Goal: Task Accomplishment & Management: Manage account settings

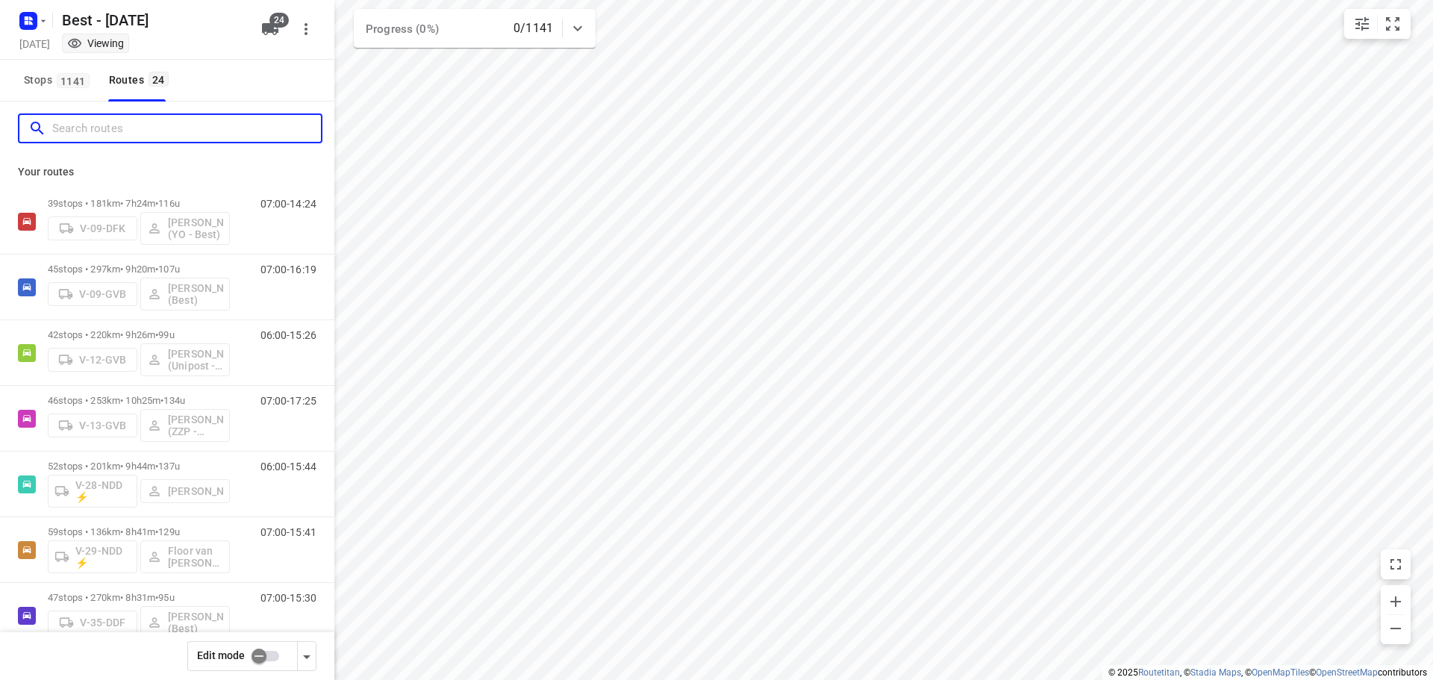
click at [94, 120] on input "Search routes" at bounding box center [186, 128] width 269 height 23
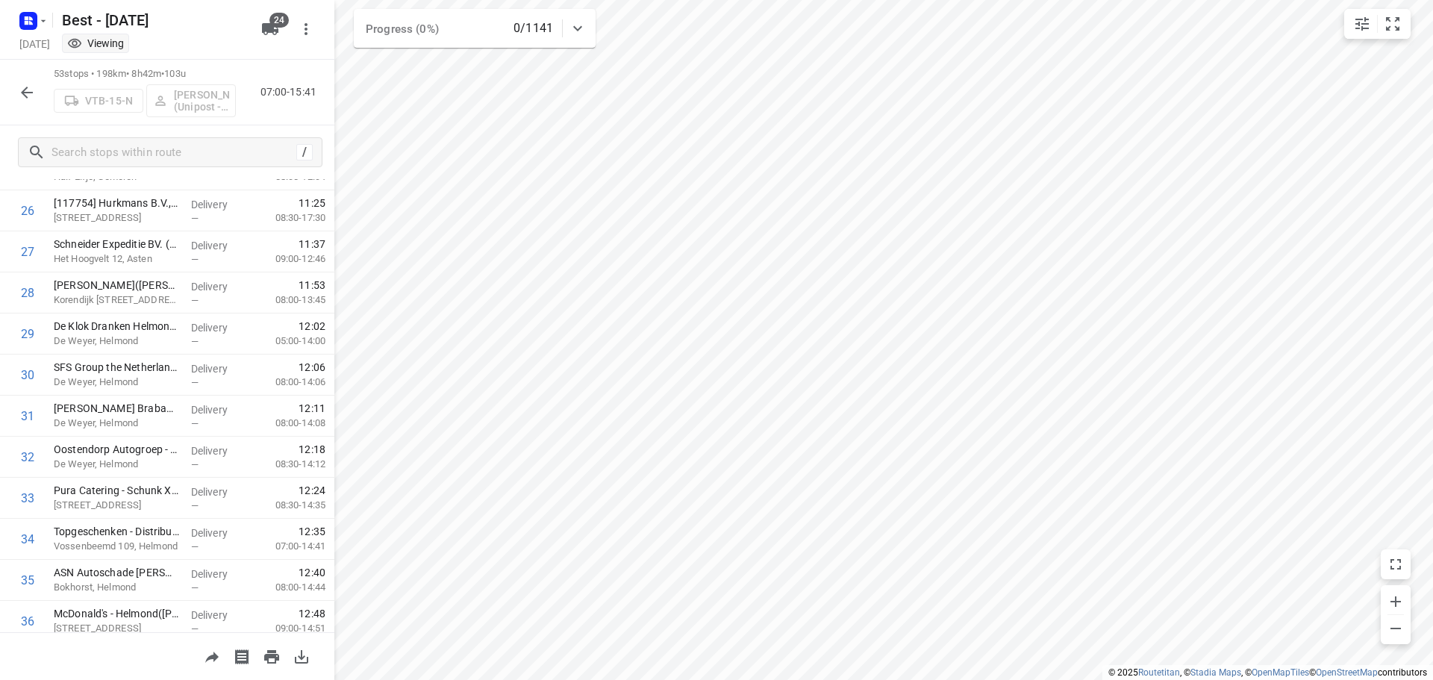
scroll to position [970, 0]
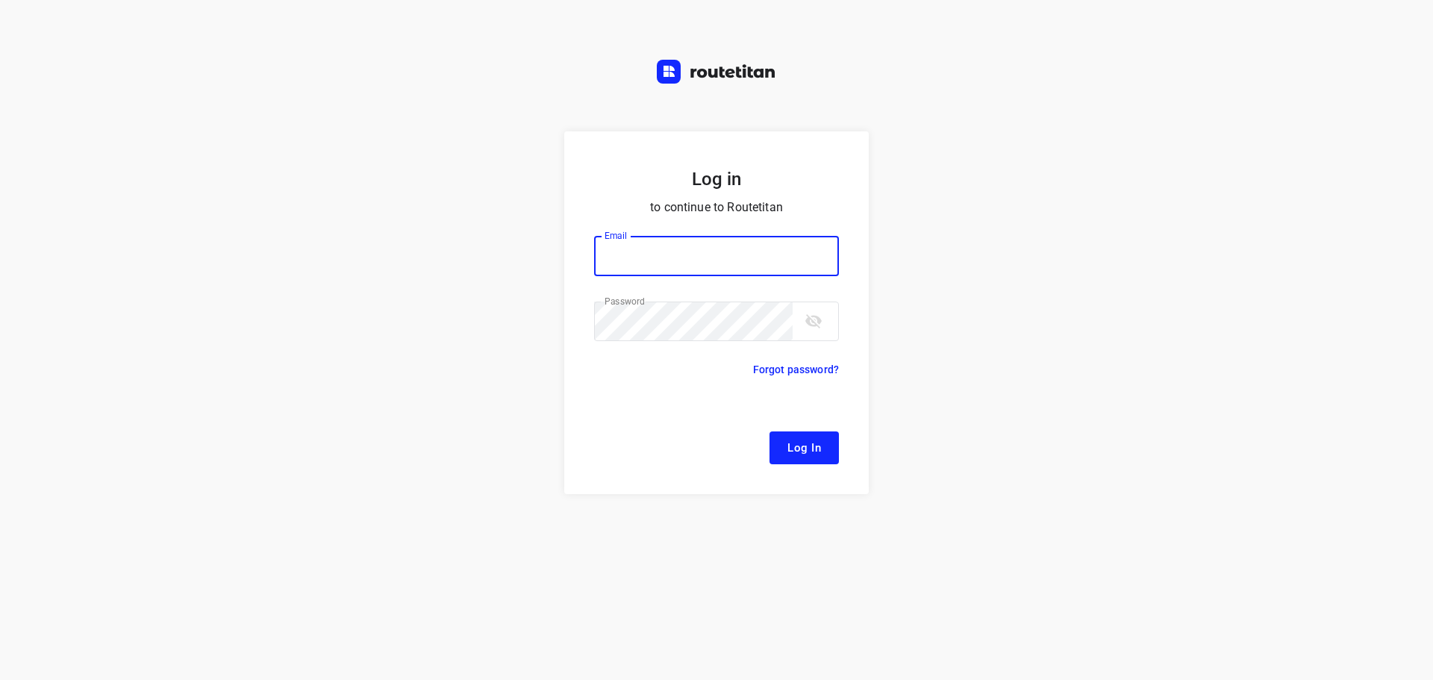
type input "[EMAIL_ADDRESS][DOMAIN_NAME]"
click at [794, 448] on span "Log In" at bounding box center [804, 447] width 34 height 19
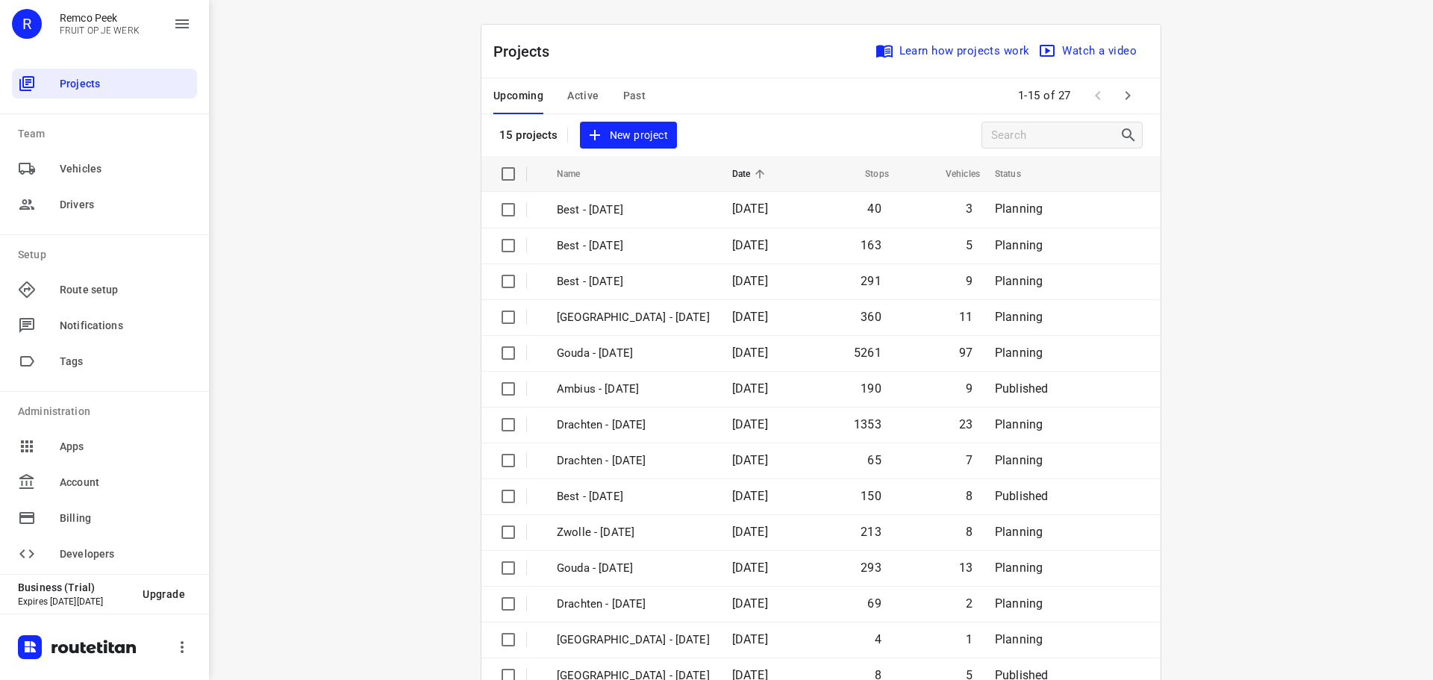
click at [575, 100] on span "Active" at bounding box center [582, 96] width 31 height 19
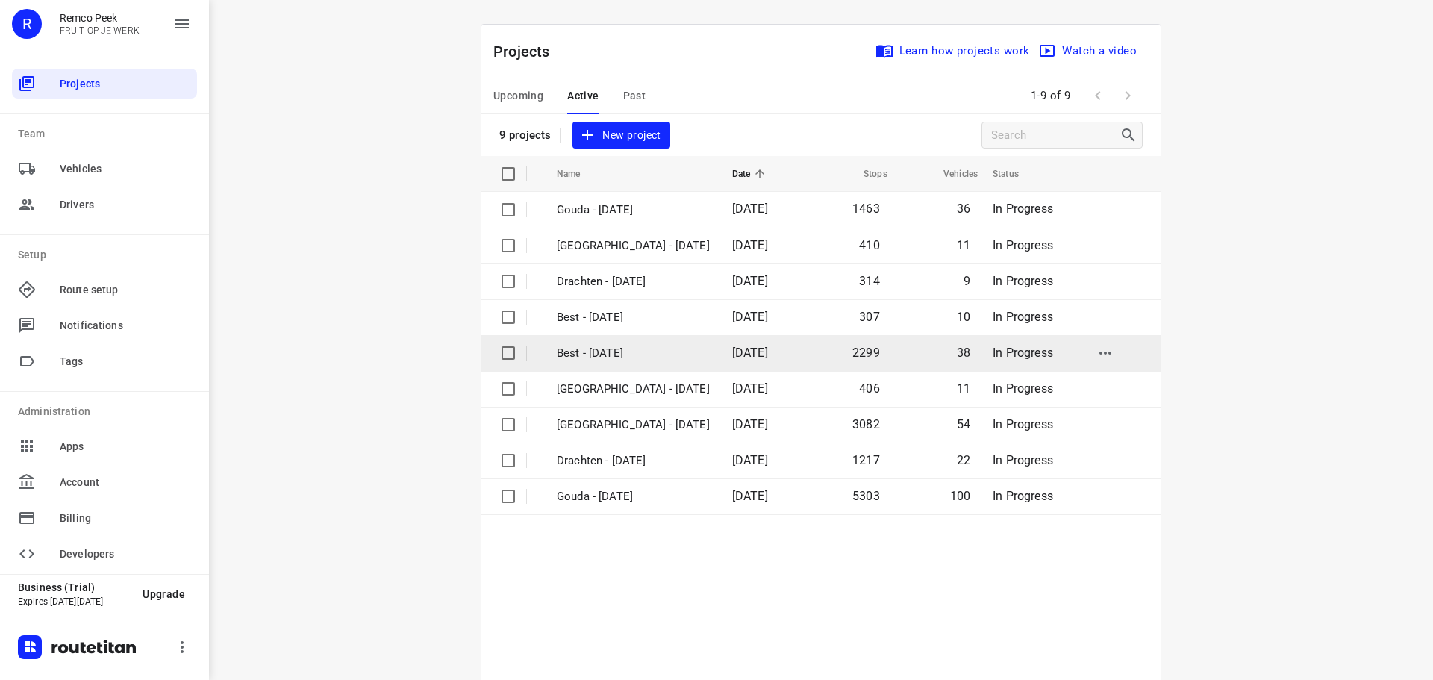
click at [616, 355] on p "Best - [DATE]" at bounding box center [633, 353] width 153 height 17
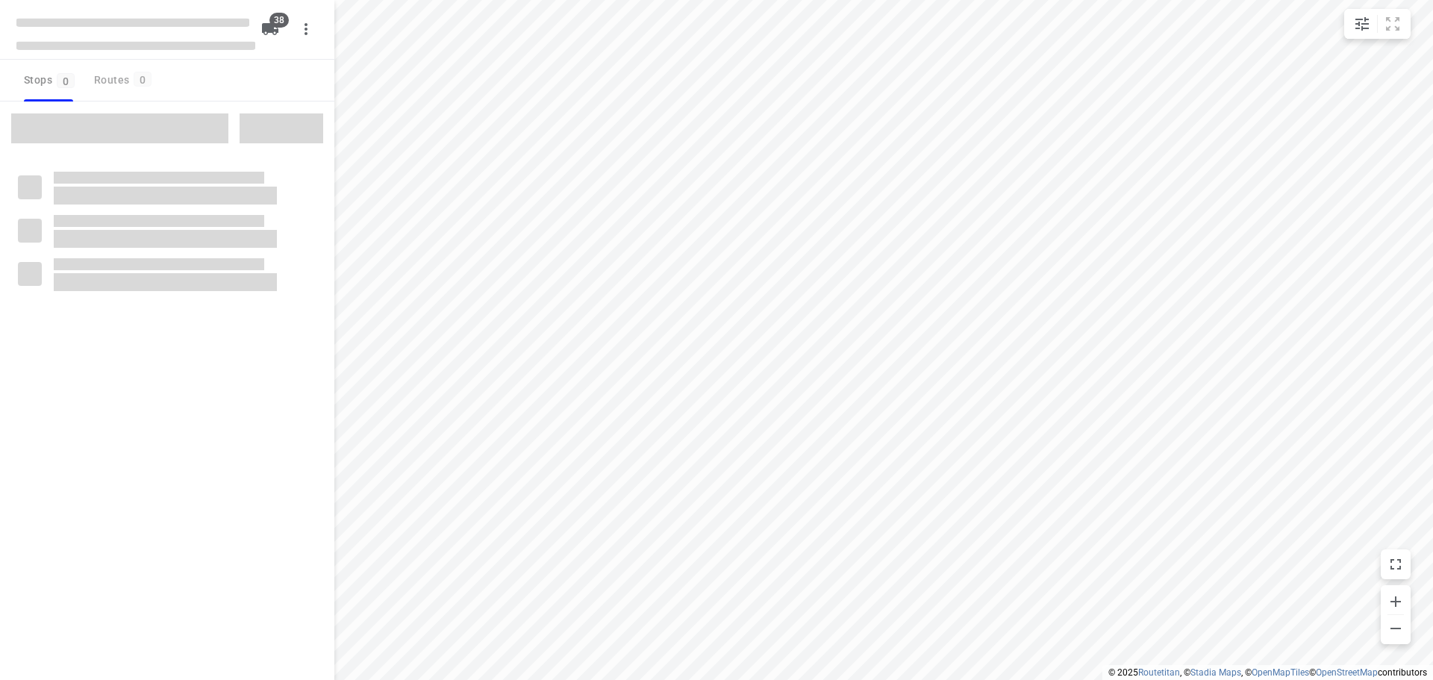
checkbox input "true"
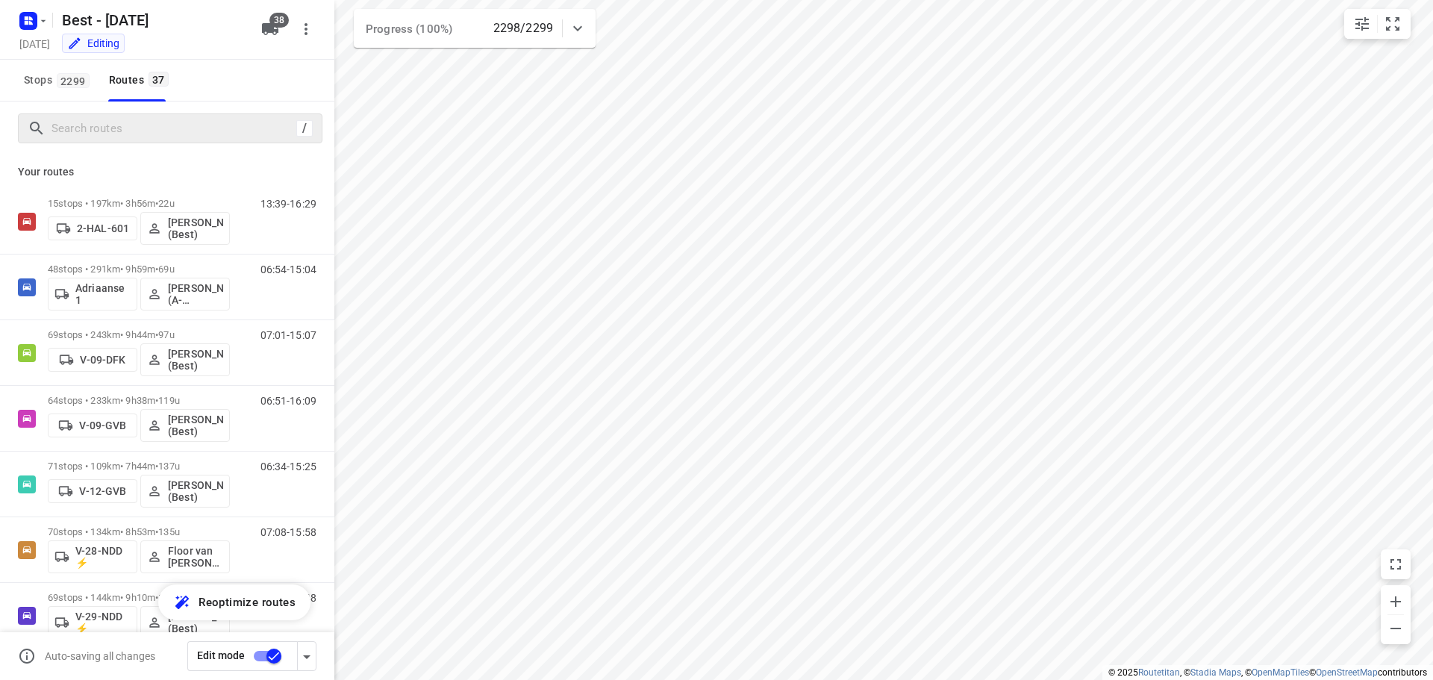
click at [175, 115] on div "/" at bounding box center [170, 128] width 304 height 30
click at [240, 130] on input "Search routes" at bounding box center [186, 128] width 269 height 23
click at [37, 18] on icon "button" at bounding box center [43, 21] width 12 height 12
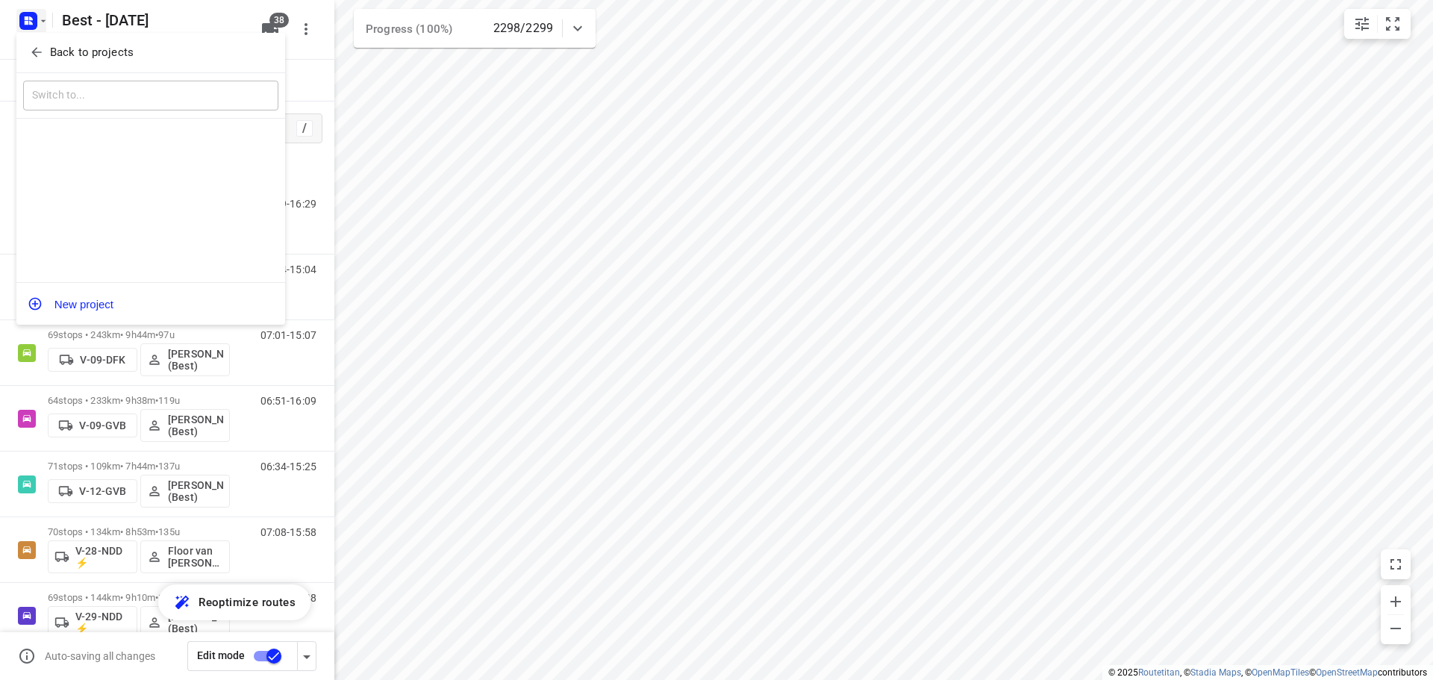
click at [46, 47] on span "Back to projects" at bounding box center [150, 52] width 243 height 17
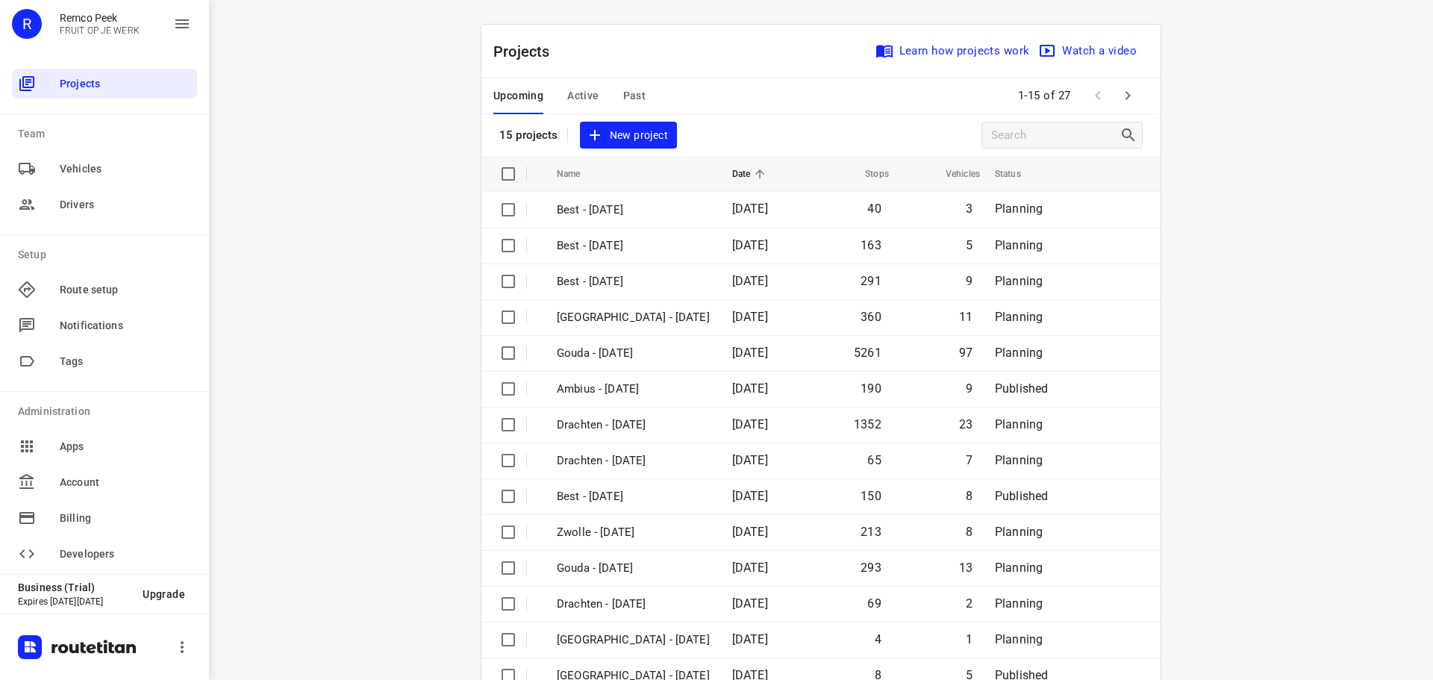
click at [560, 98] on div "Upcoming Active Past" at bounding box center [581, 96] width 176 height 36
click at [567, 99] on span "Active" at bounding box center [582, 96] width 31 height 19
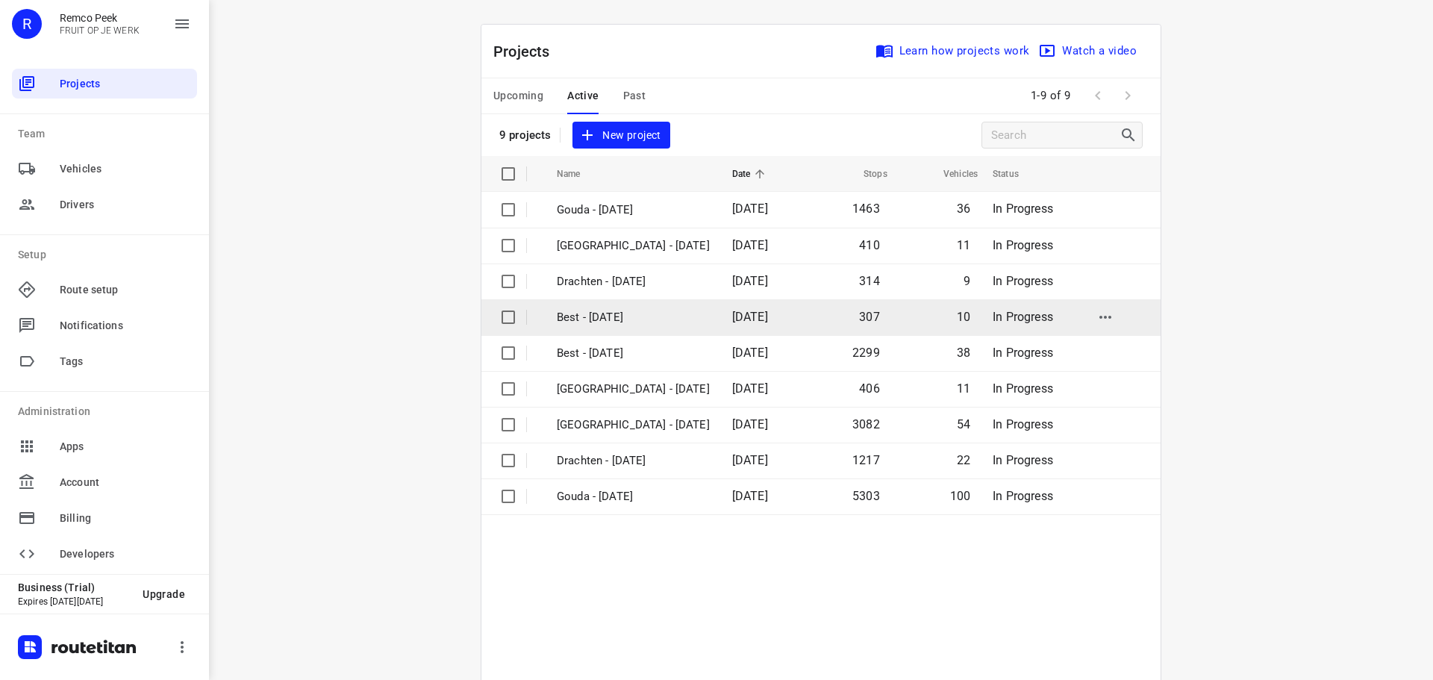
click at [584, 320] on p "Best - [DATE]" at bounding box center [633, 317] width 153 height 17
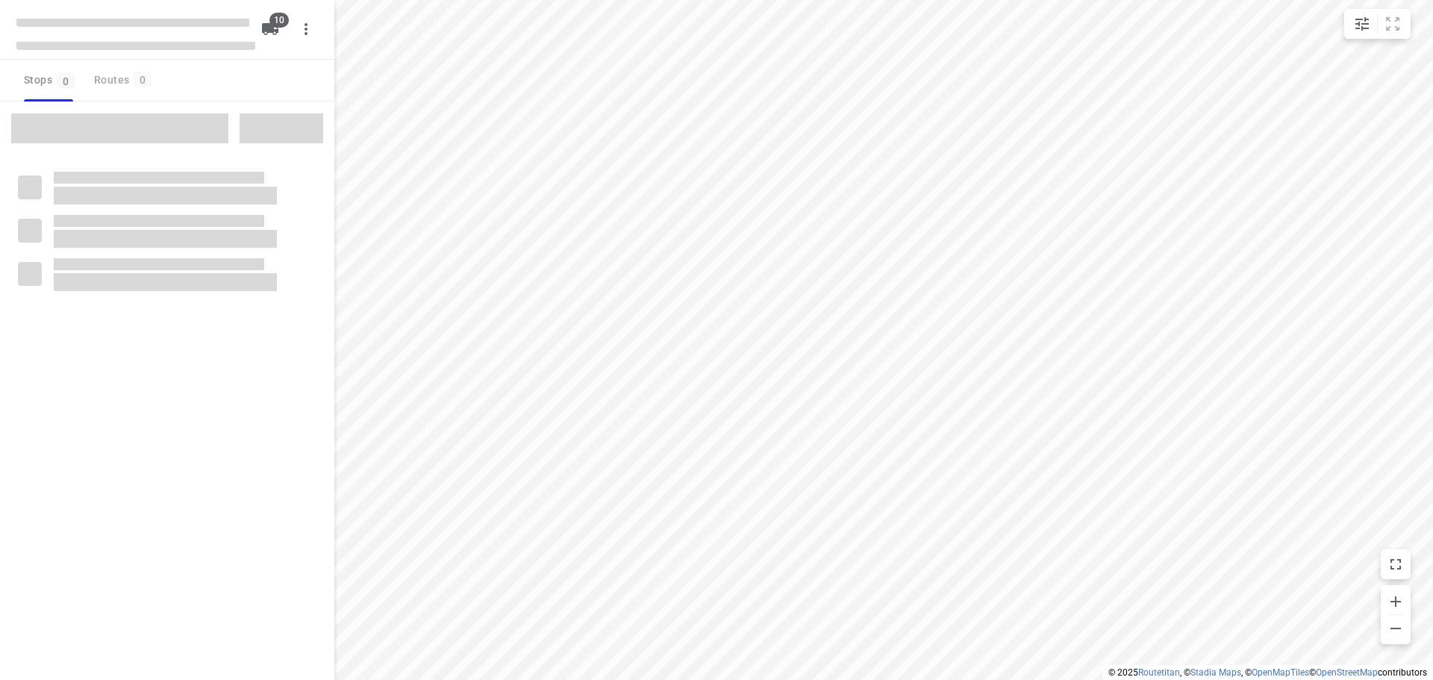
checkbox input "true"
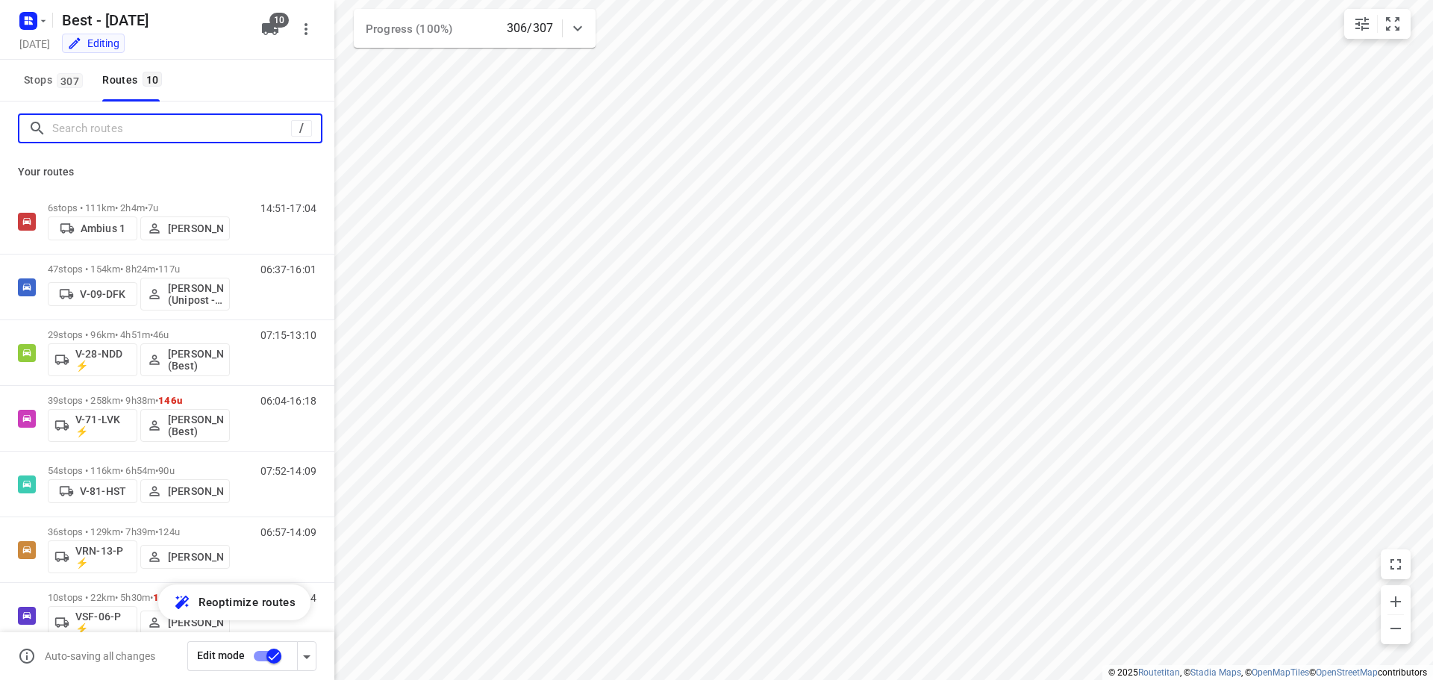
click at [207, 128] on input "Search routes" at bounding box center [171, 128] width 239 height 23
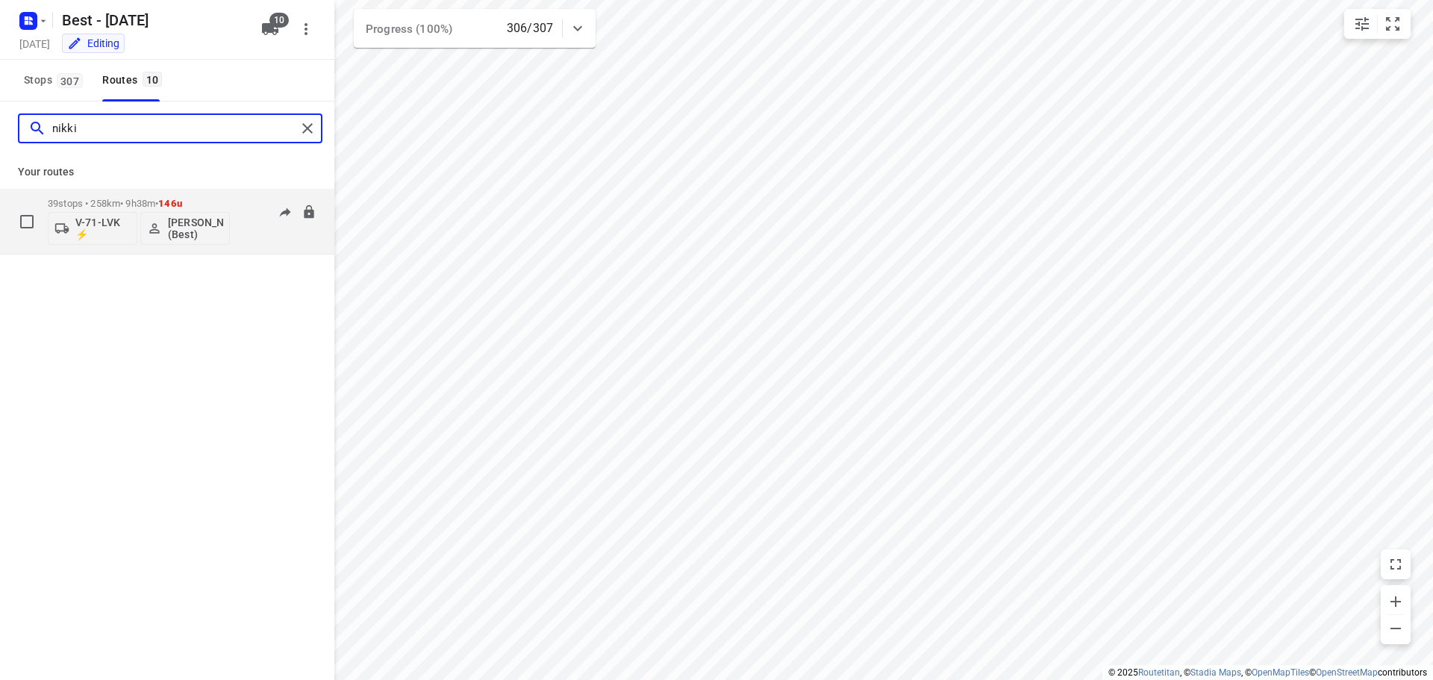
type input "nikki"
click at [155, 197] on div "39 stops • 258km • 9h38m • 146u V-71-LVK ⚡ [PERSON_NAME] (Best)" at bounding box center [139, 221] width 182 height 62
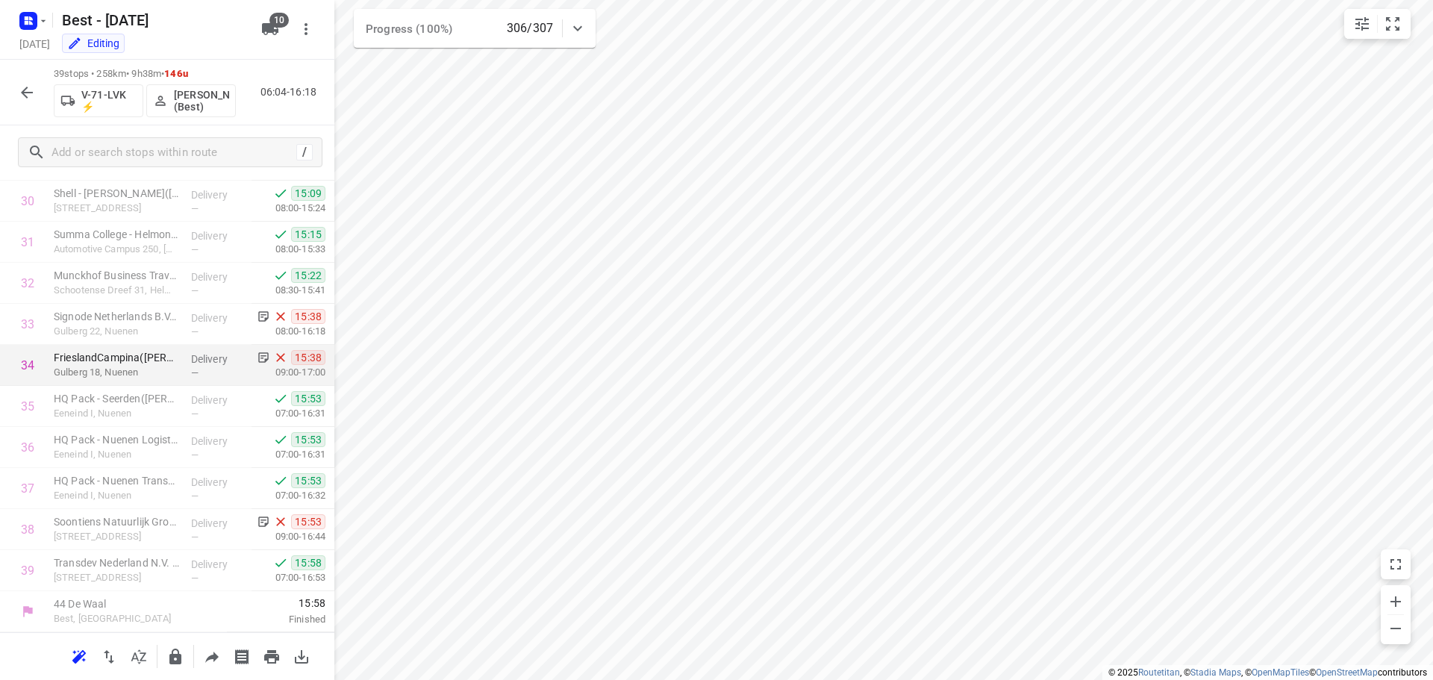
scroll to position [1239, 0]
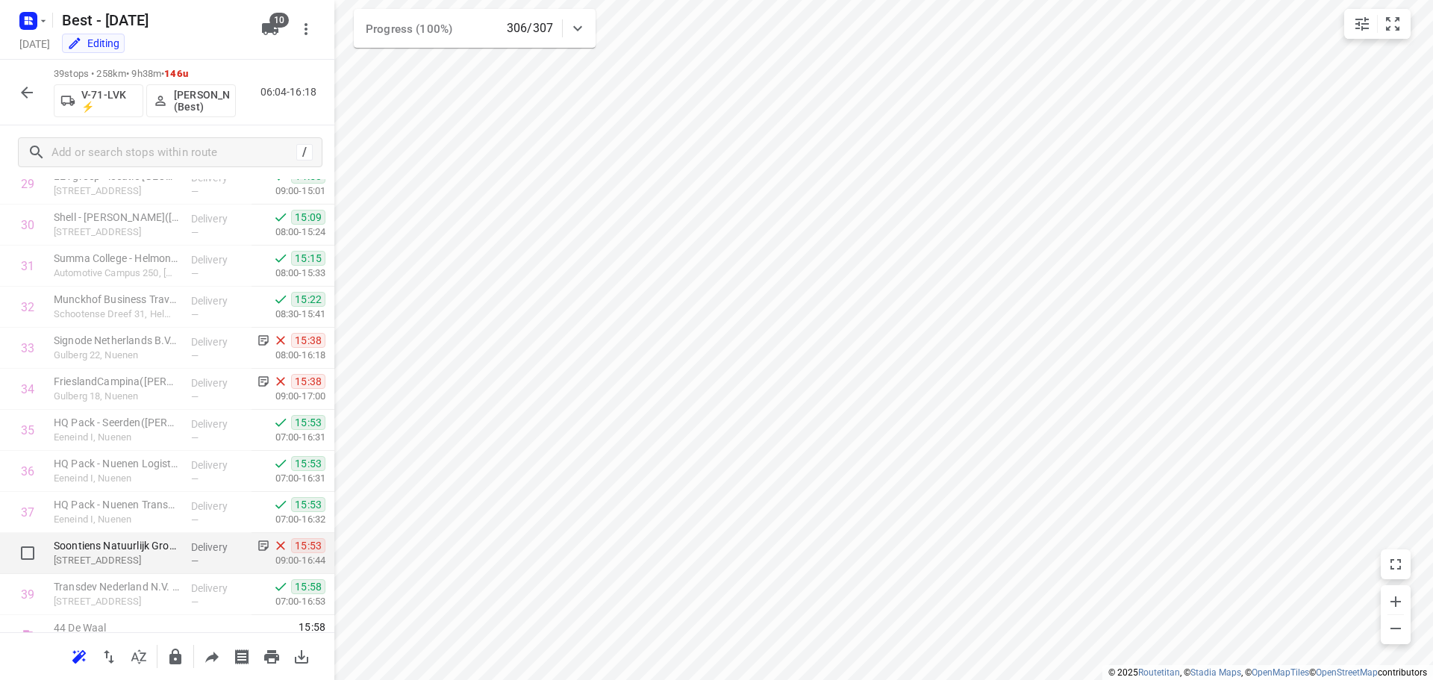
click at [161, 553] on p "[STREET_ADDRESS]" at bounding box center [116, 560] width 125 height 15
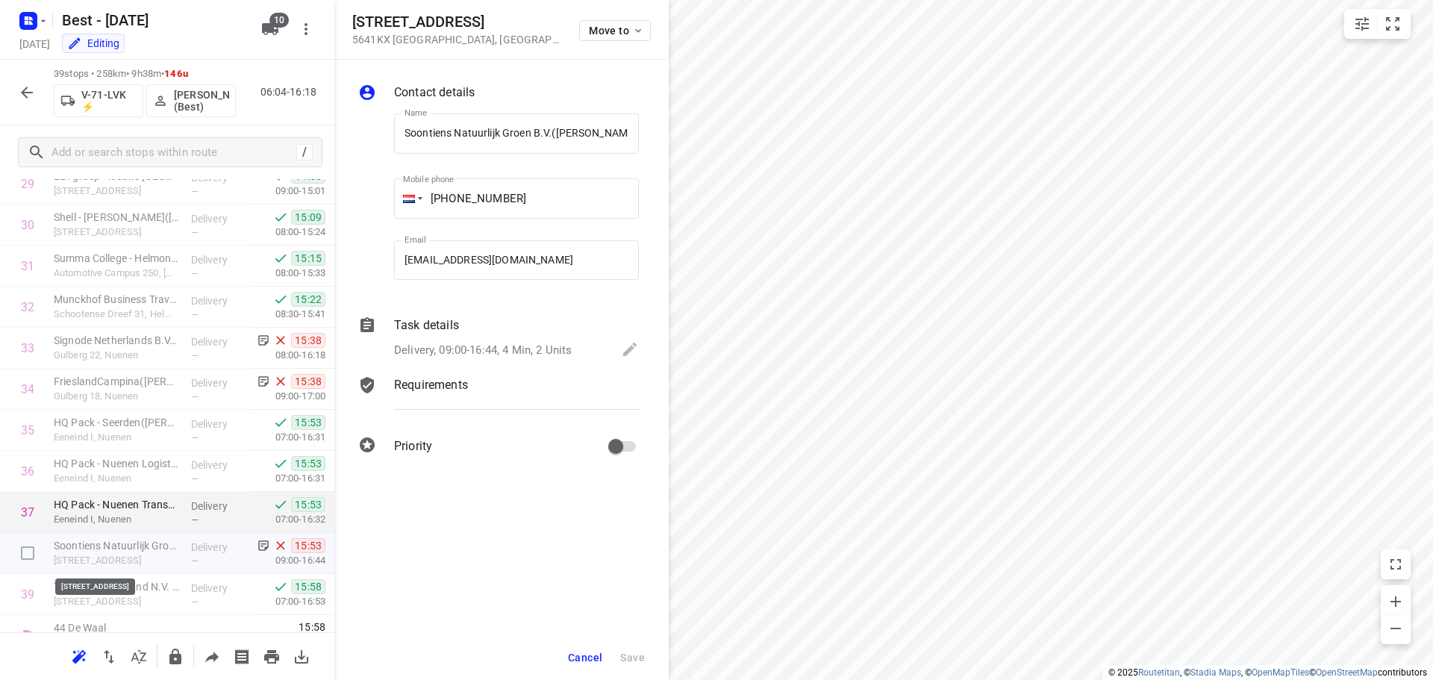
scroll to position [0, 16]
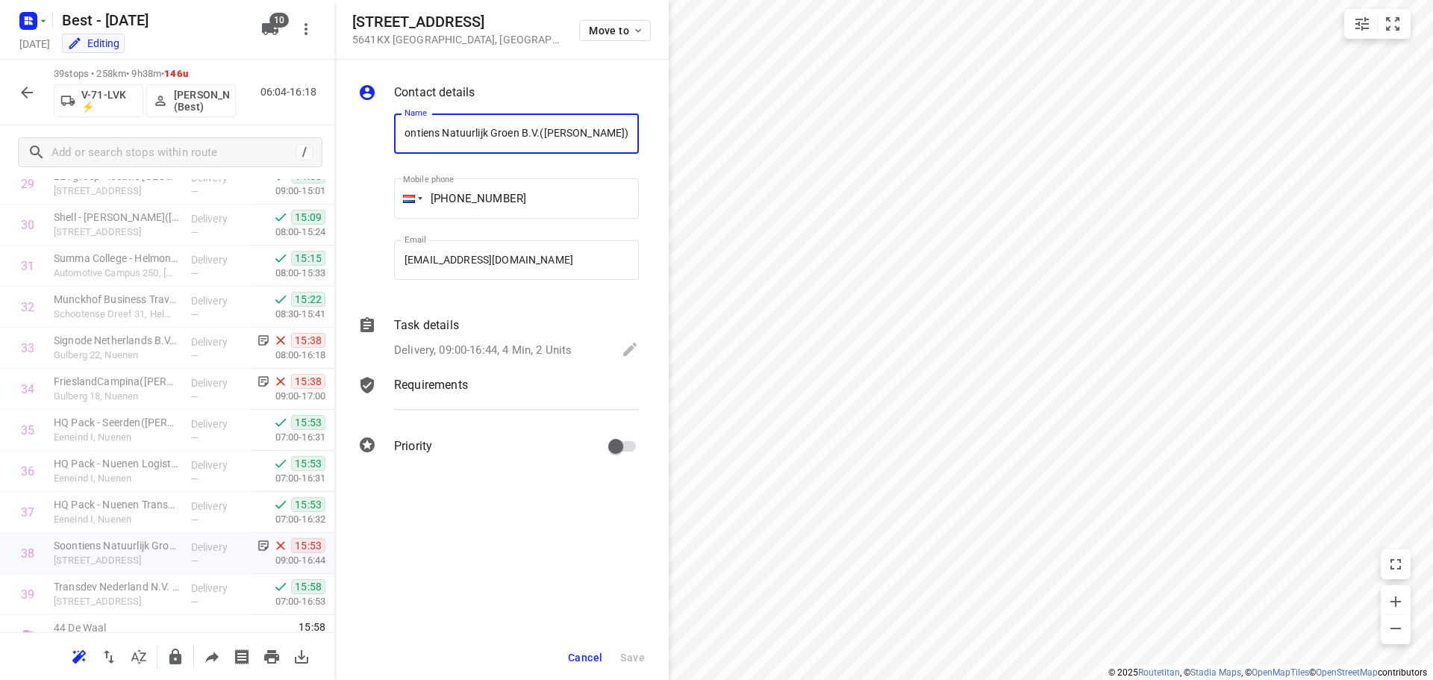
click at [474, 356] on p "Delivery, 09:00-16:44, 4 Min, 2 Units" at bounding box center [483, 350] width 178 height 17
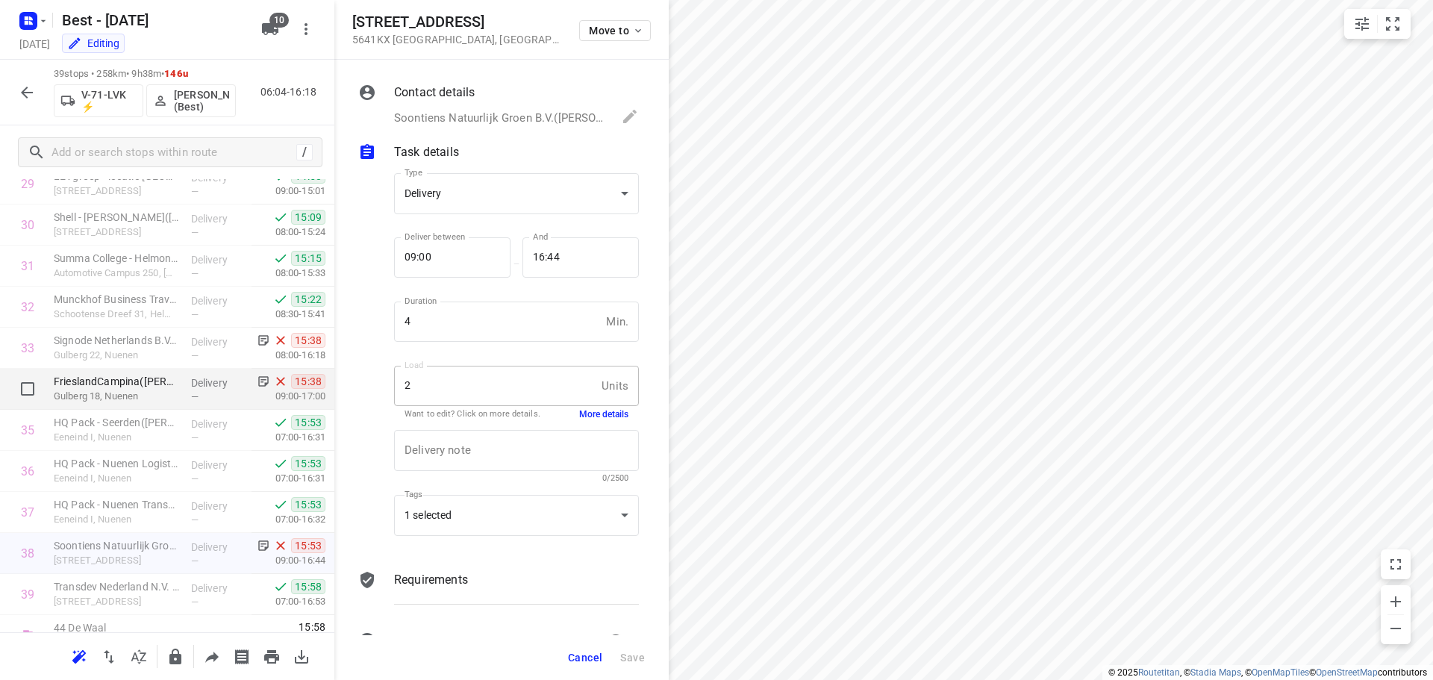
click at [210, 381] on p "Delivery" at bounding box center [218, 382] width 55 height 15
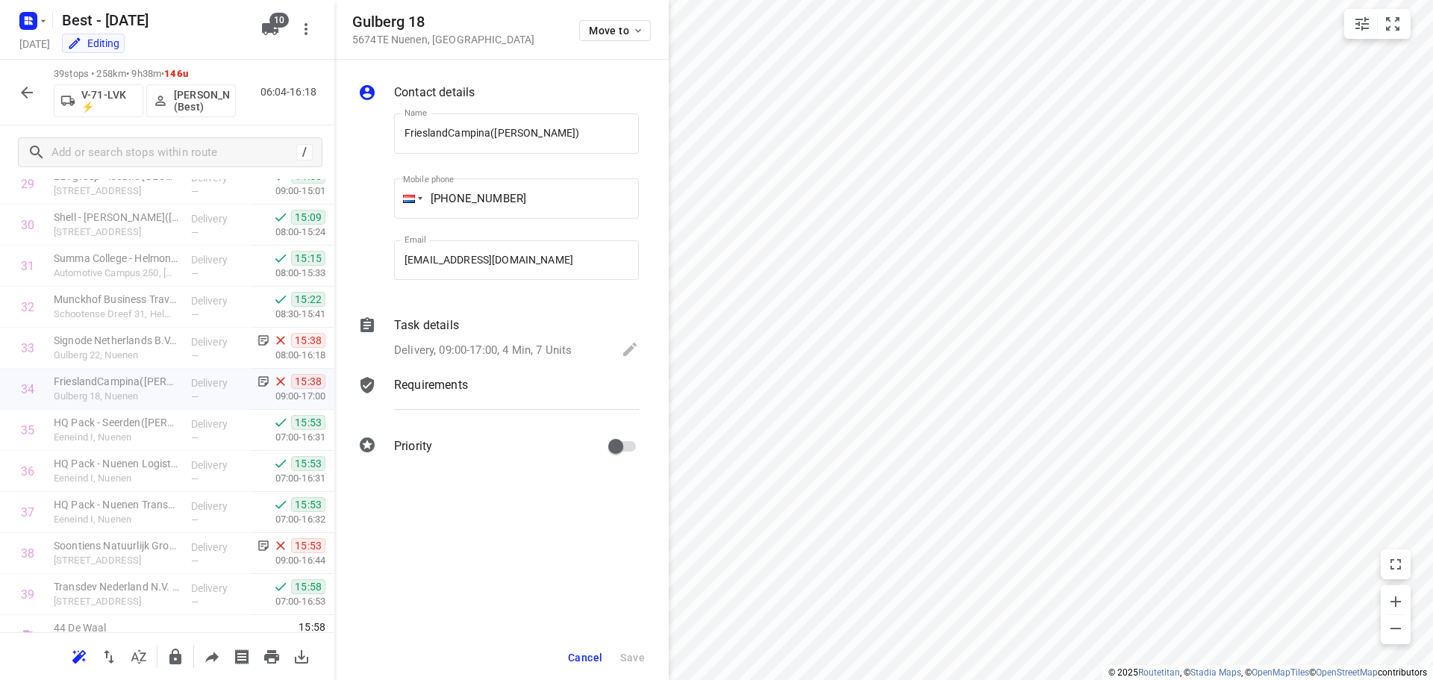
click at [500, 345] on p "Delivery, 09:00-17:00, 4 Min, 7 Units" at bounding box center [483, 350] width 178 height 17
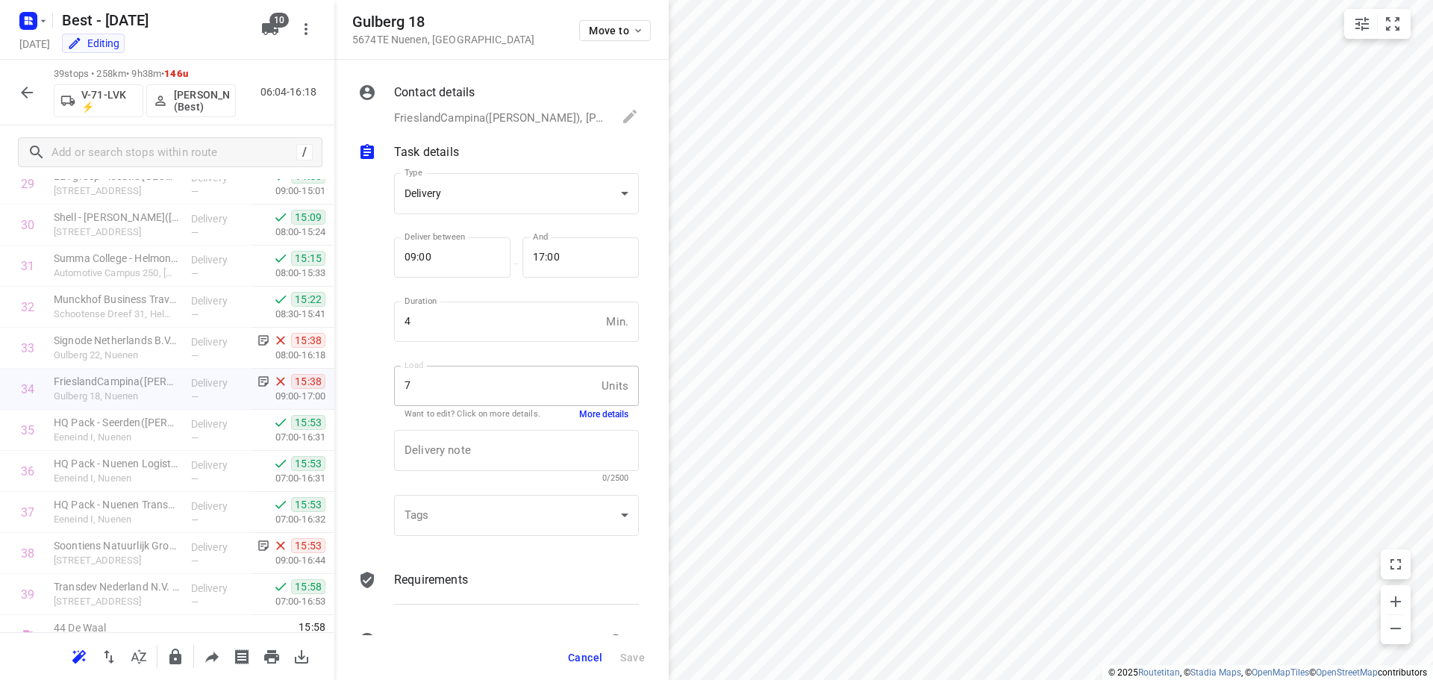
click at [587, 413] on button "More details" at bounding box center [603, 414] width 49 height 13
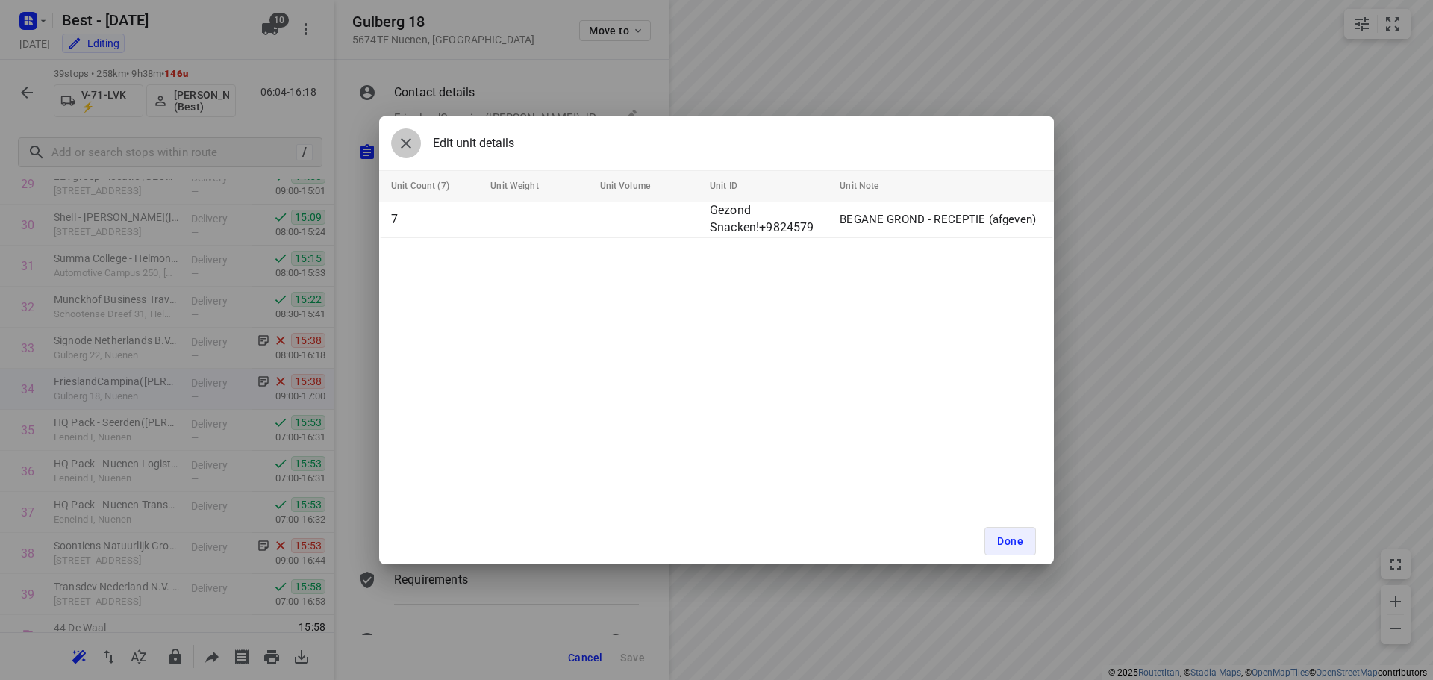
click at [414, 150] on icon "button" at bounding box center [406, 143] width 18 height 18
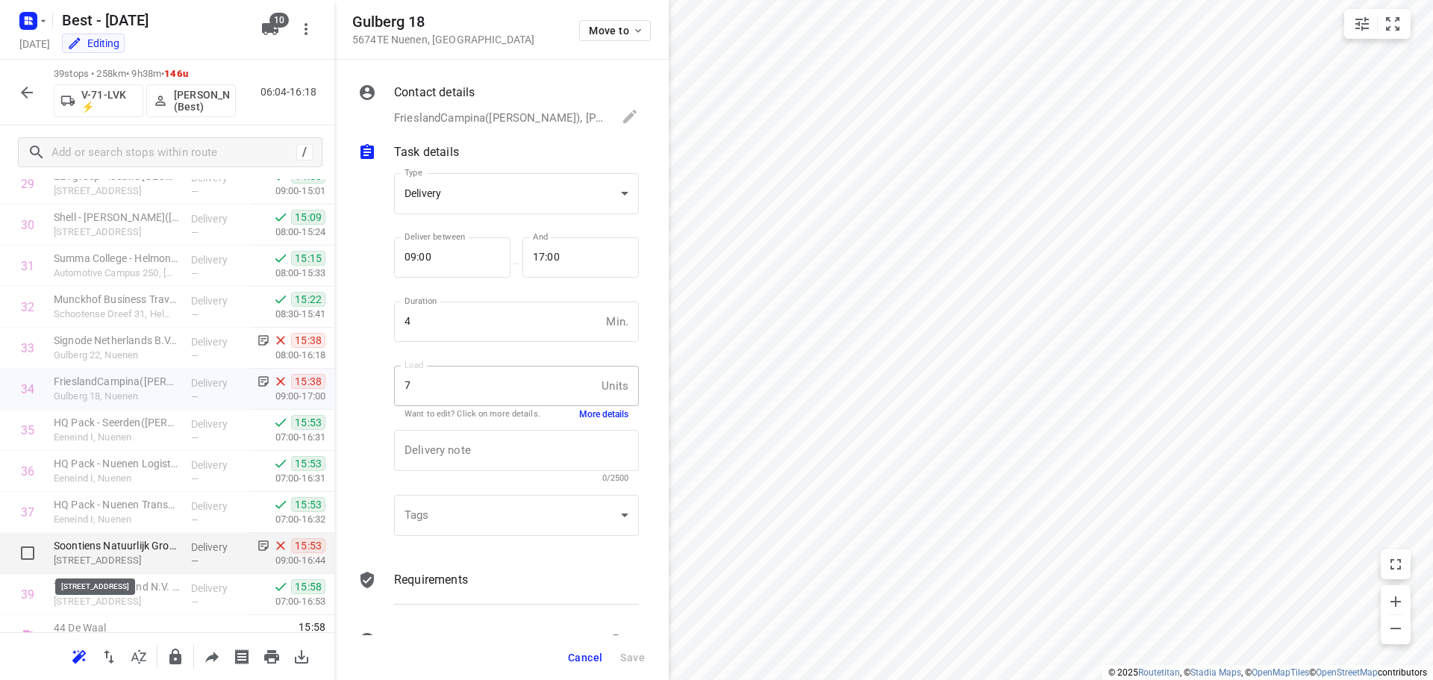
click at [169, 555] on p "[STREET_ADDRESS]" at bounding box center [116, 560] width 125 height 15
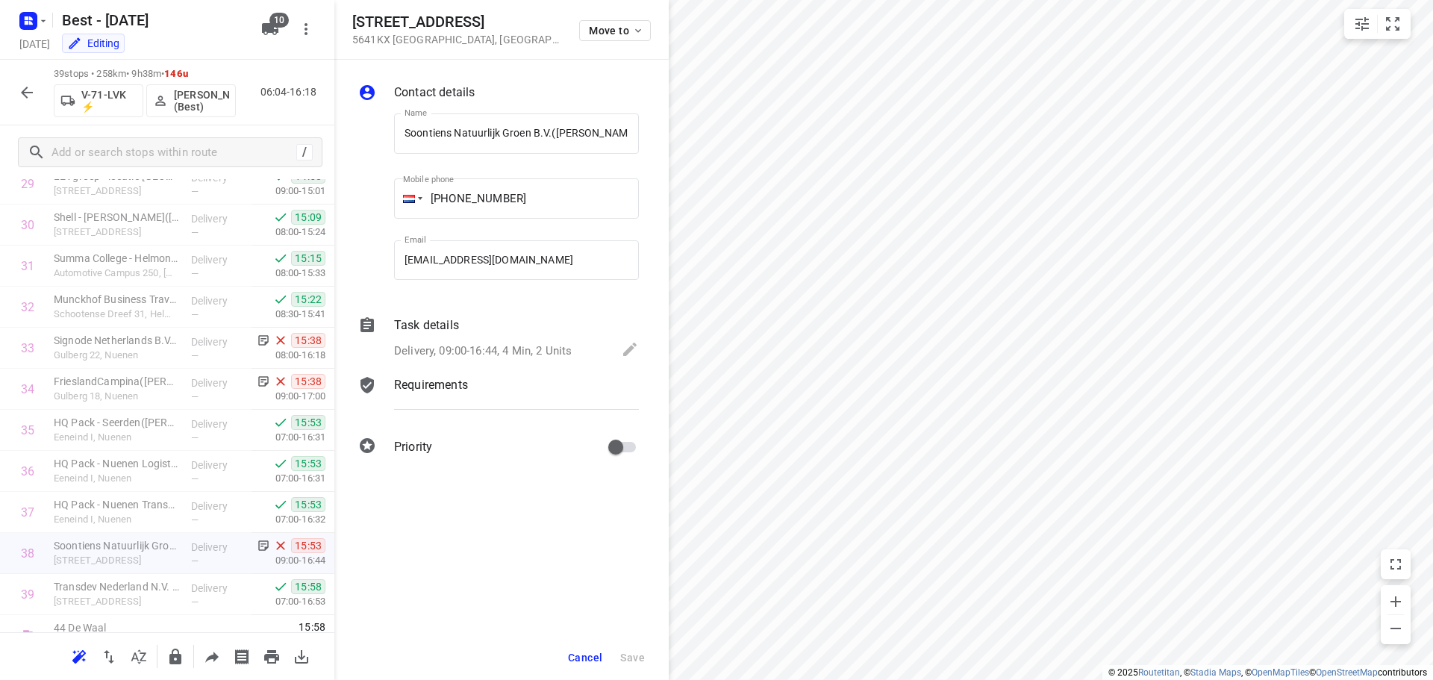
scroll to position [0, 16]
click at [570, 346] on p "Delivery, 09:00-16:44, 4 Min, 2 Units" at bounding box center [483, 350] width 178 height 17
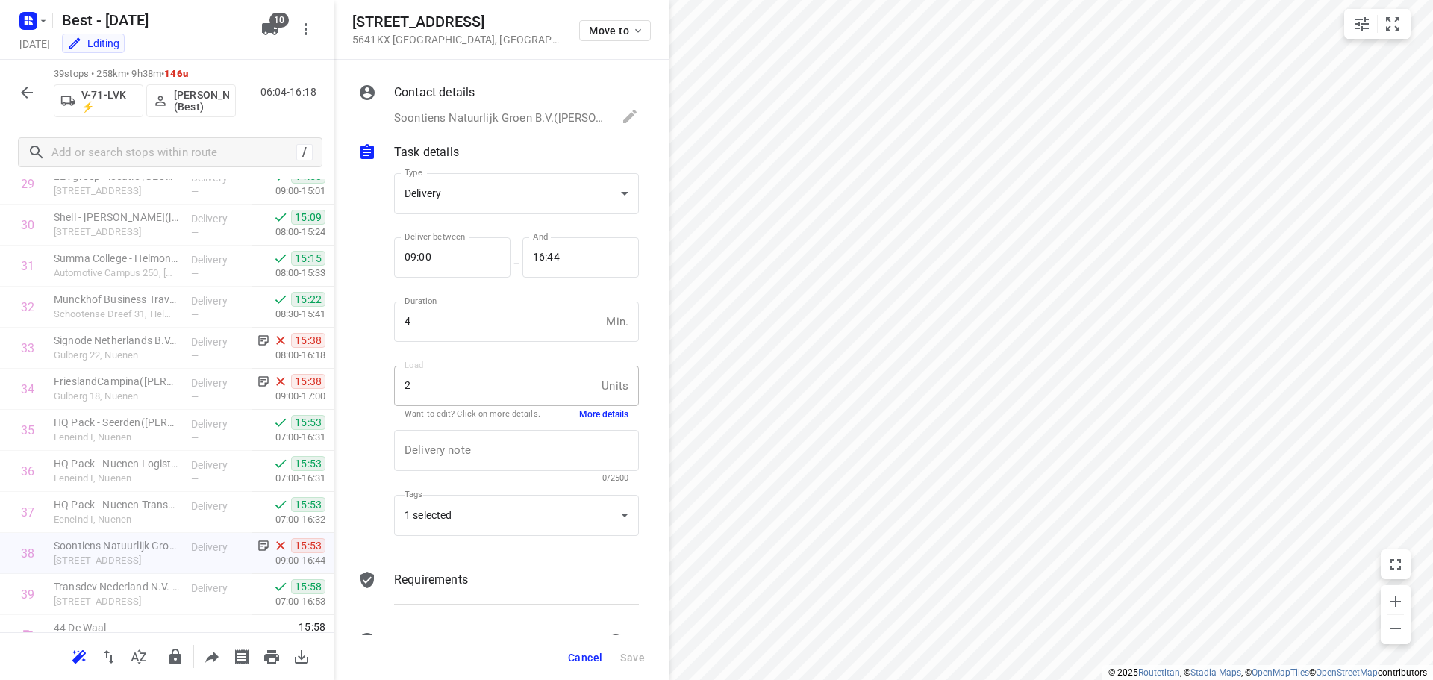
click at [586, 418] on button "More details" at bounding box center [603, 414] width 49 height 13
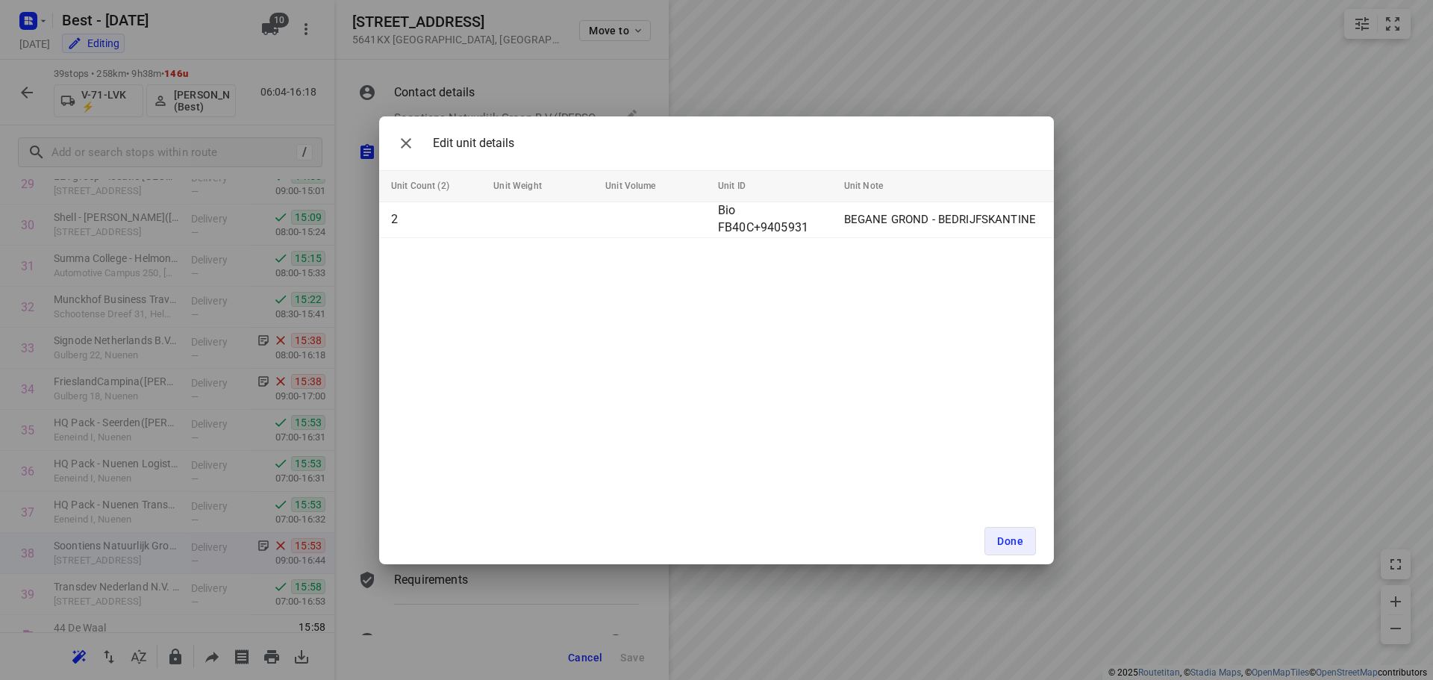
click at [390, 143] on div "Edit unit details" at bounding box center [716, 143] width 675 height 54
click at [414, 145] on icon "button" at bounding box center [406, 143] width 18 height 18
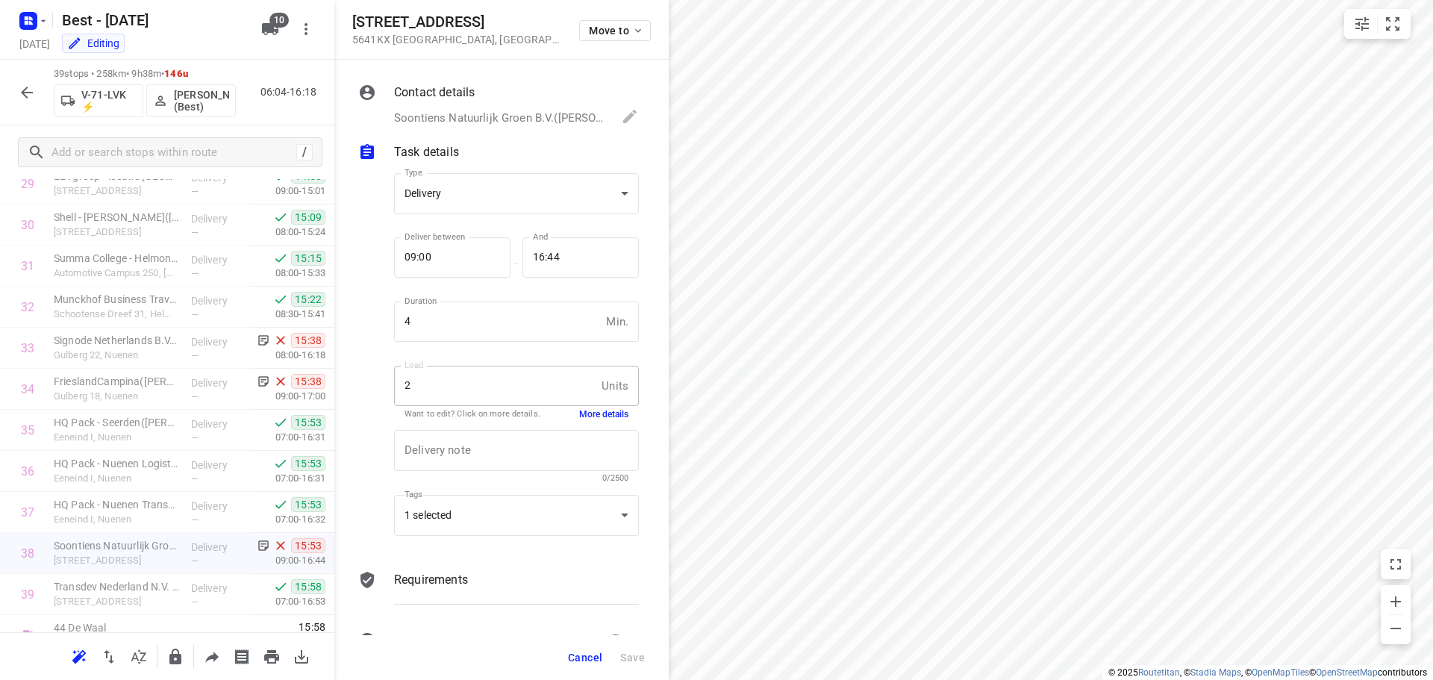
click at [583, 659] on span "Cancel" at bounding box center [585, 657] width 34 height 12
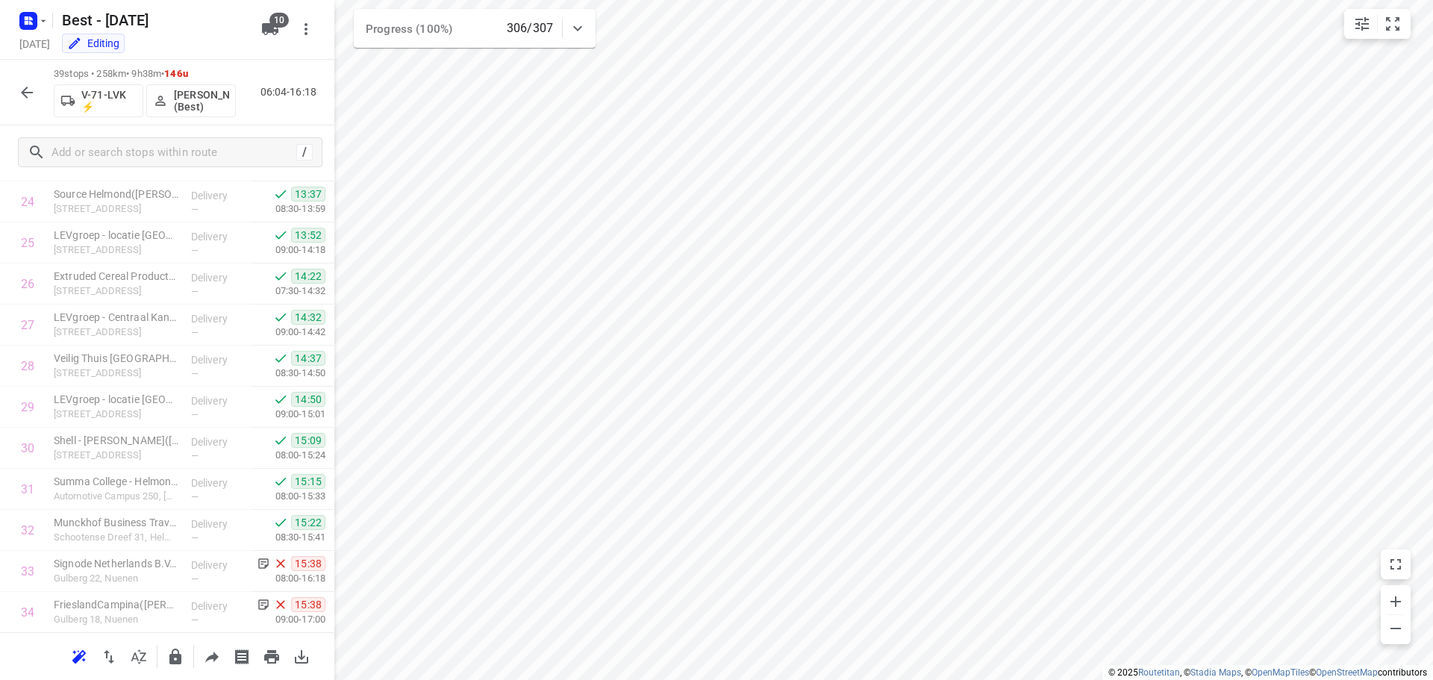
scroll to position [1263, 0]
click at [19, 96] on icon "button" at bounding box center [27, 93] width 18 height 18
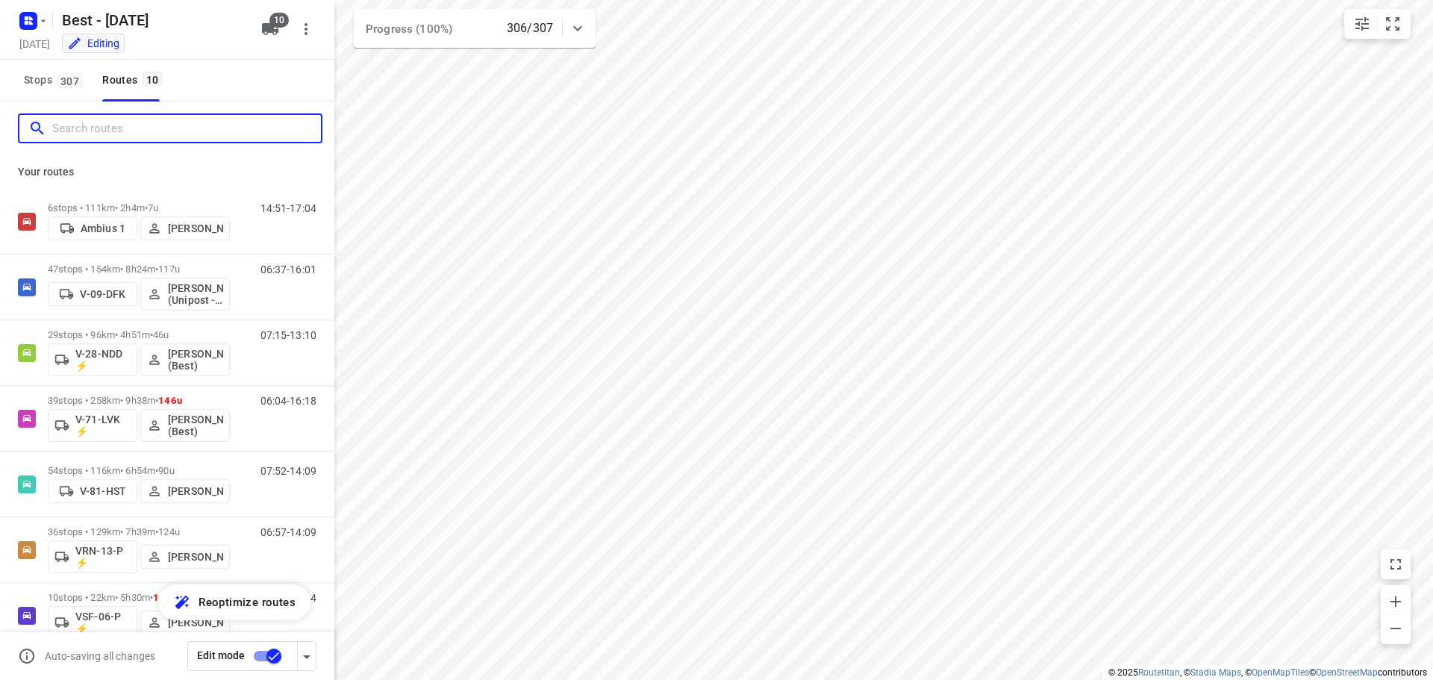
click at [180, 127] on input "Search routes" at bounding box center [186, 128] width 269 height 23
click at [26, 19] on icon "button" at bounding box center [27, 18] width 4 height 4
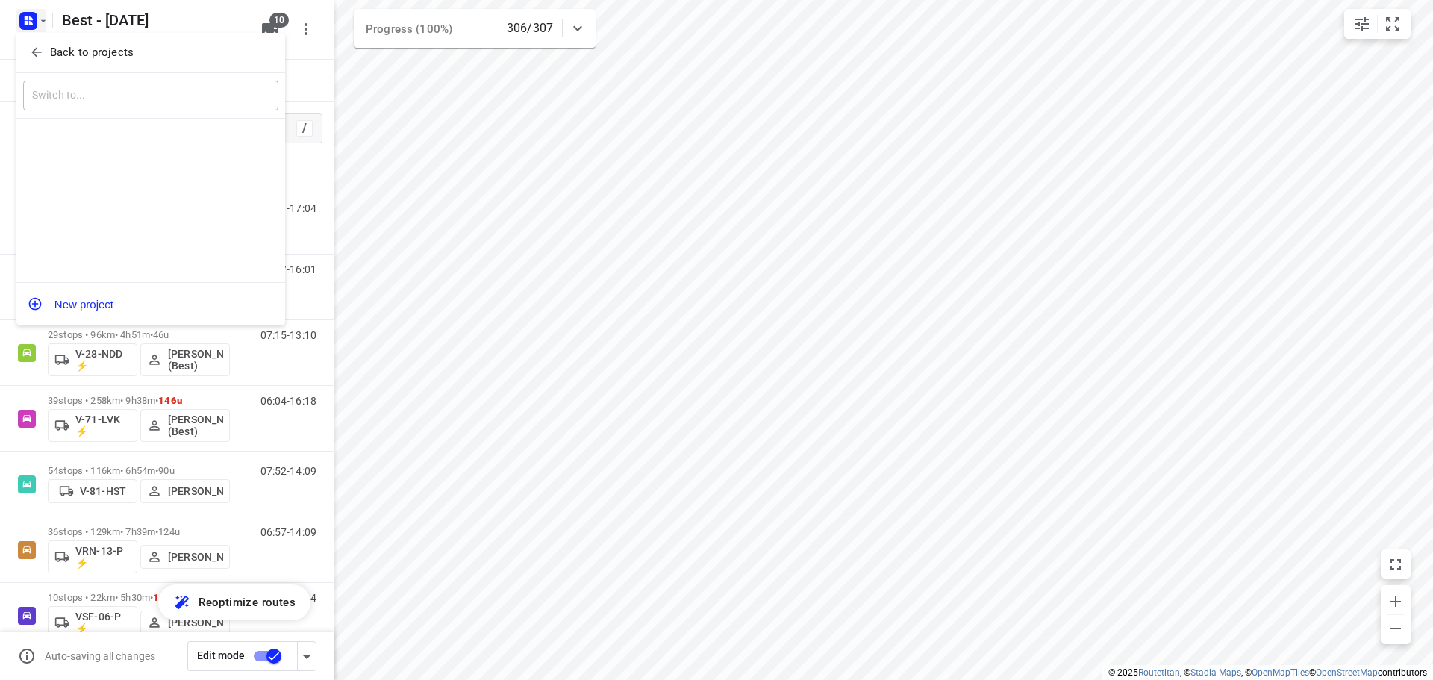
click at [58, 63] on button "Back to projects" at bounding box center [150, 52] width 255 height 25
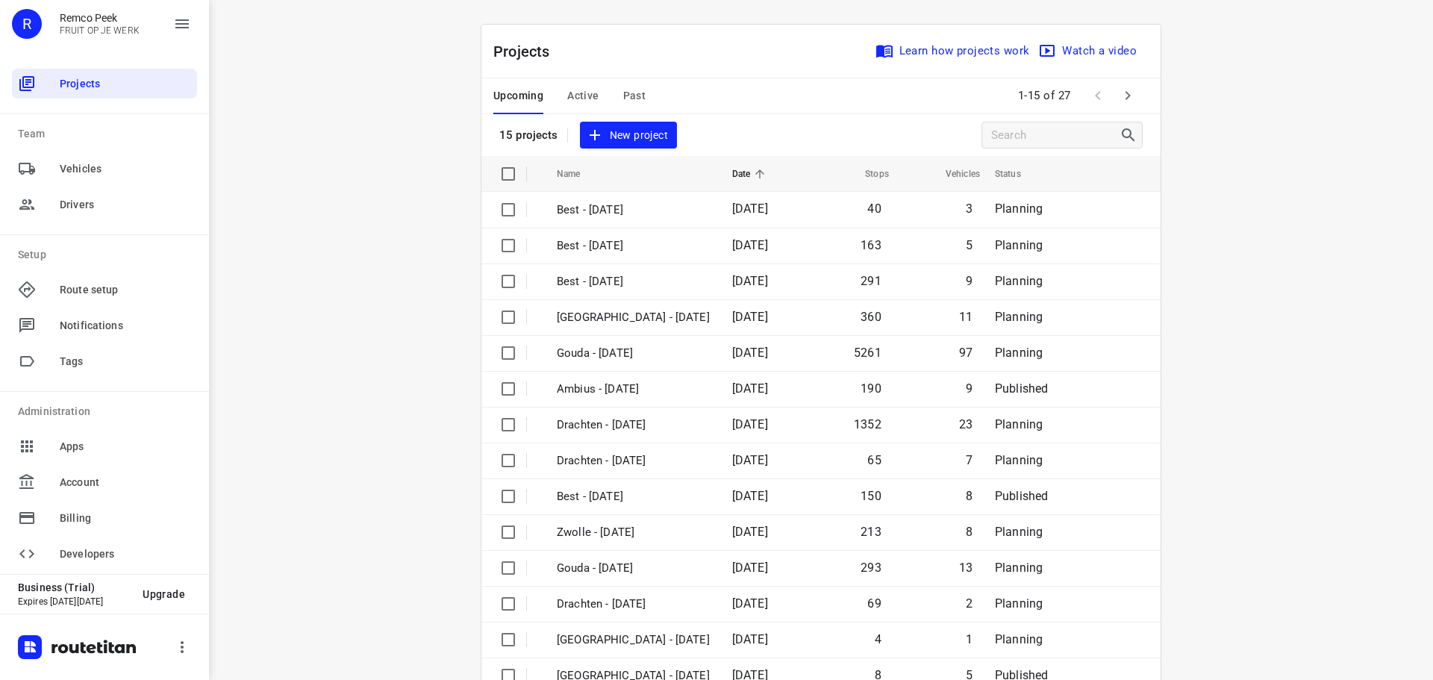
click at [569, 93] on span "Active" at bounding box center [582, 96] width 31 height 19
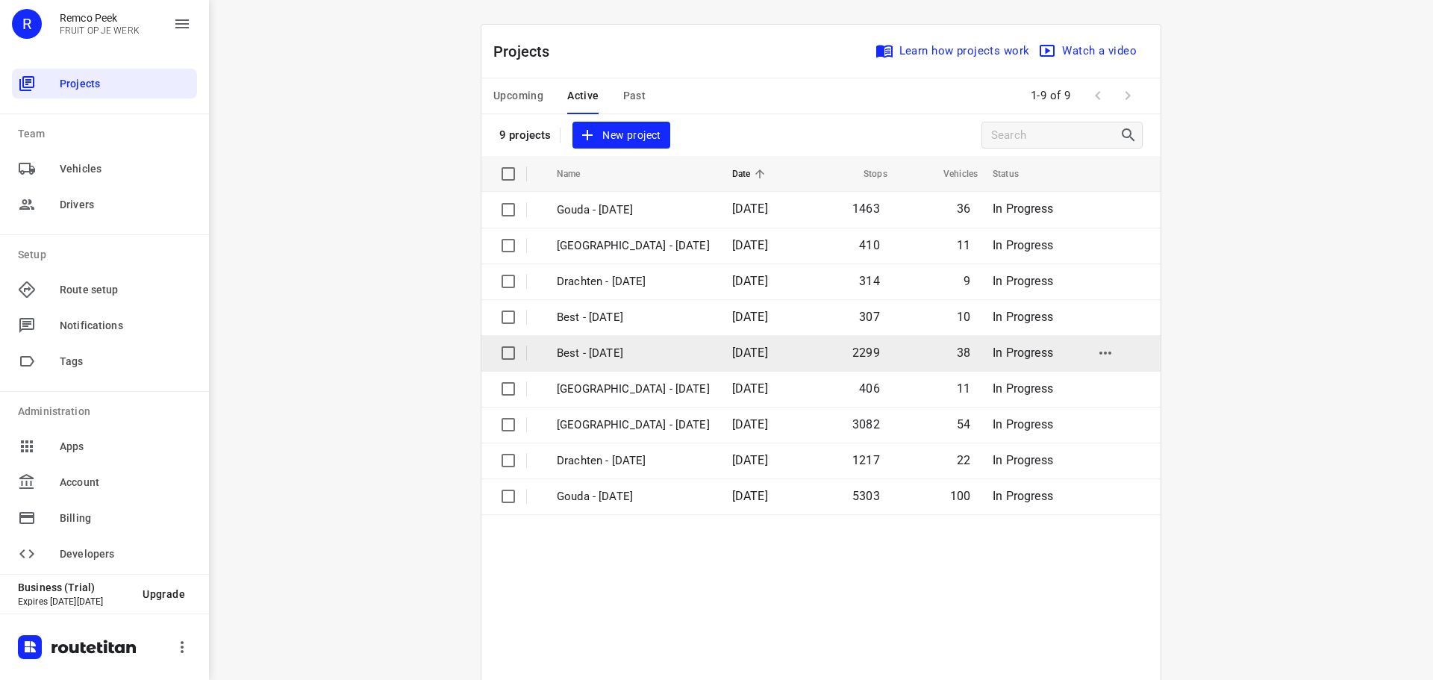
click at [579, 351] on p "Best - [DATE]" at bounding box center [633, 353] width 153 height 17
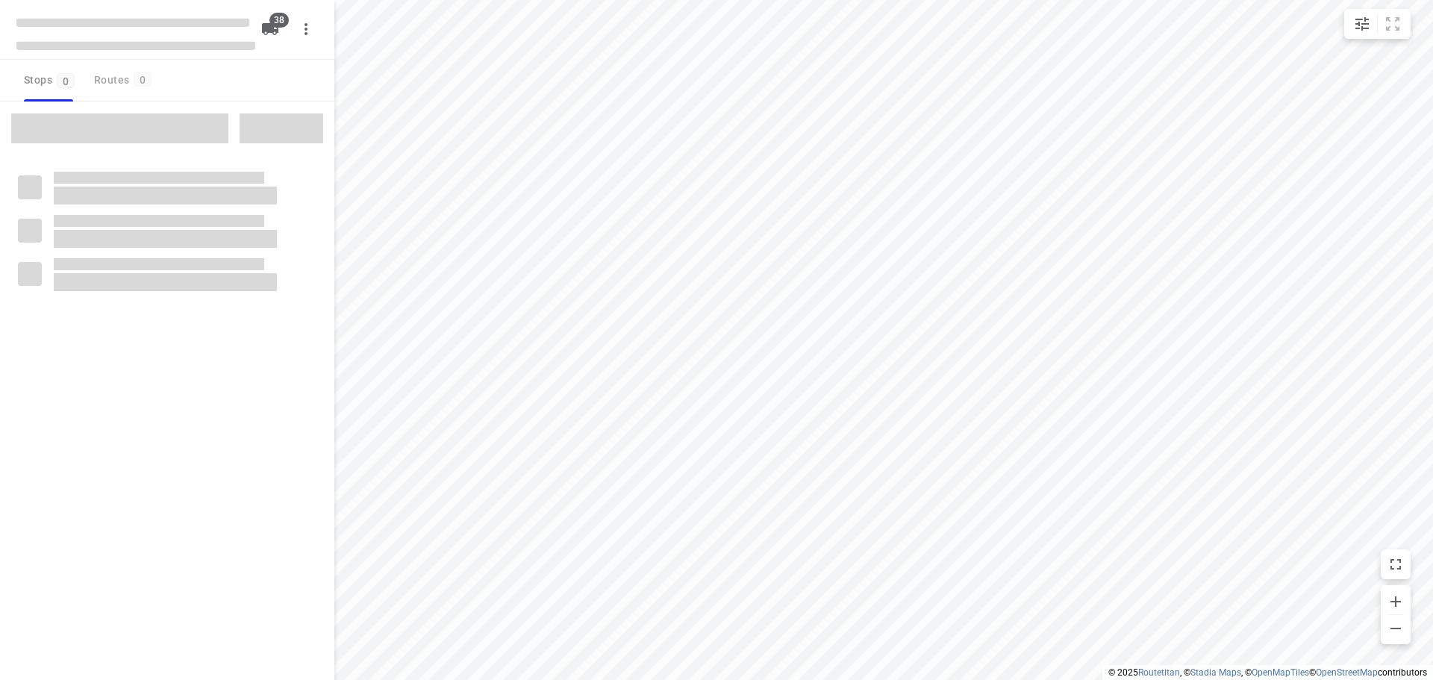
checkbox input "true"
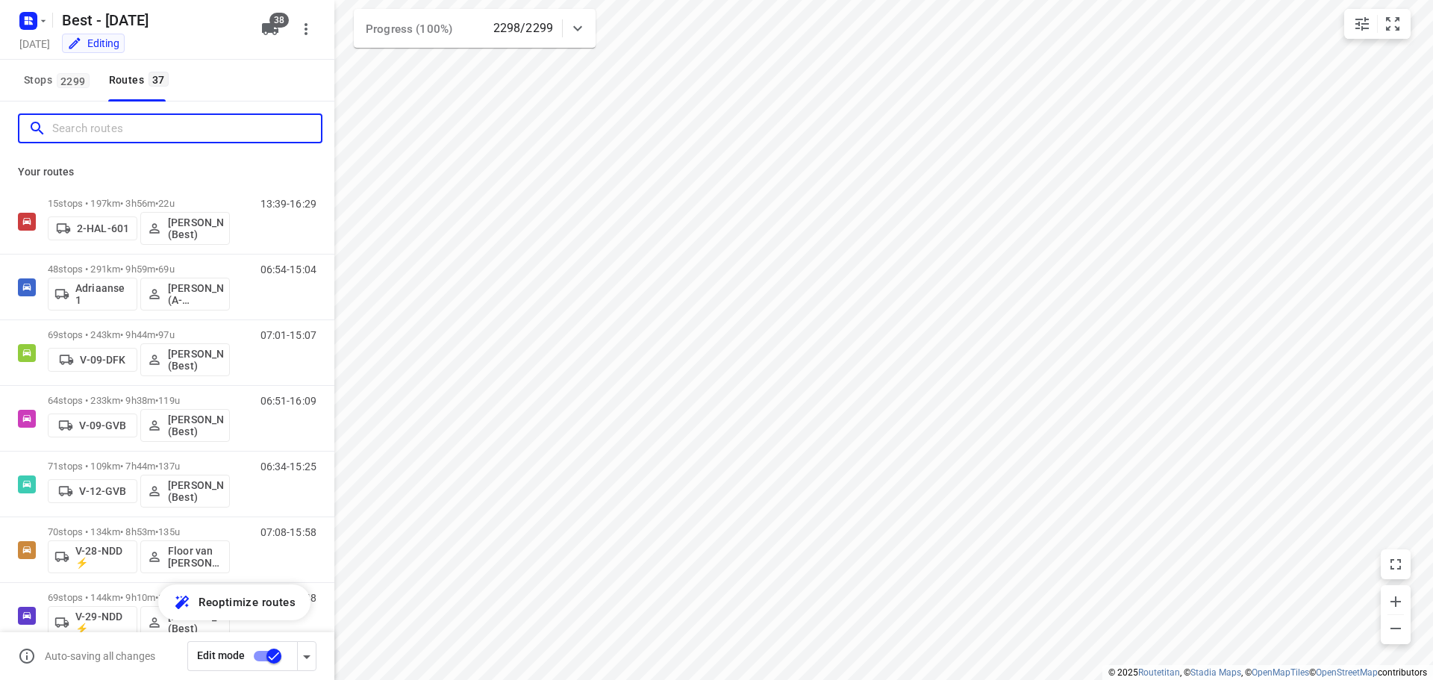
click at [167, 134] on input "Search routes" at bounding box center [186, 128] width 269 height 23
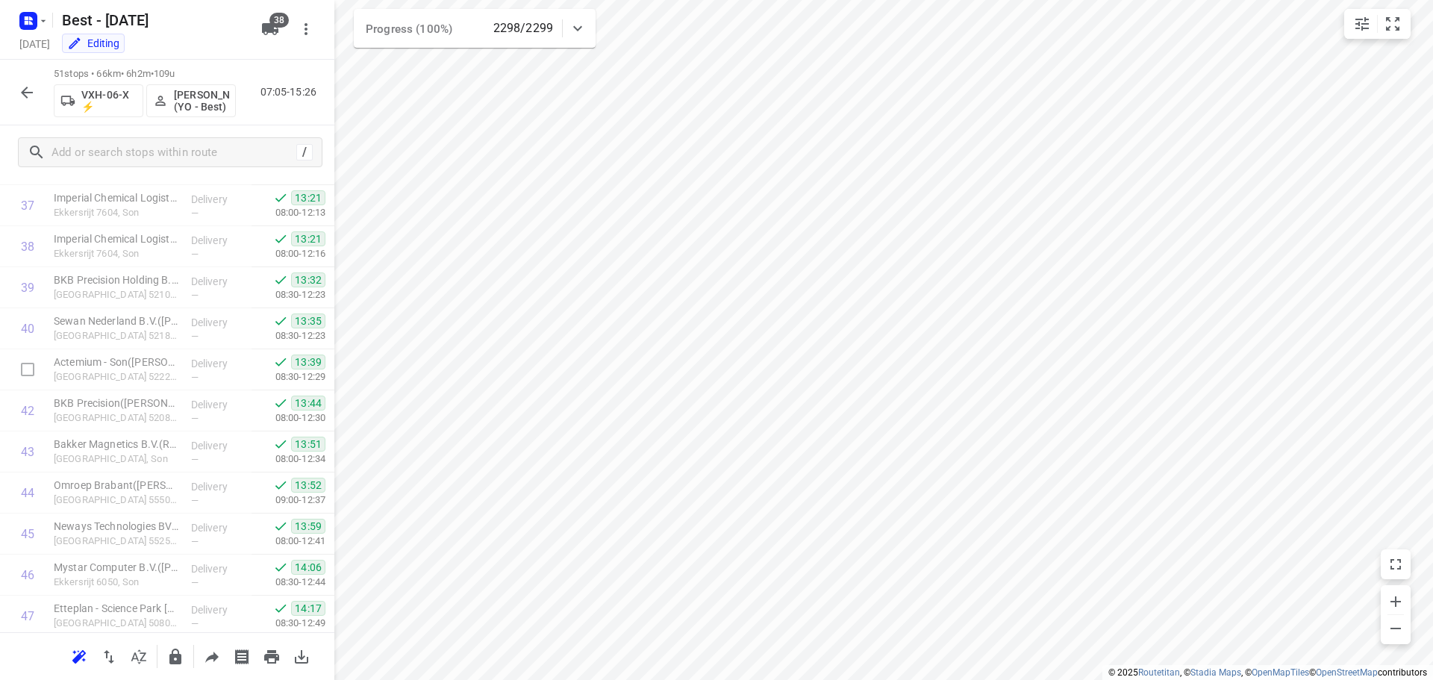
scroll to position [1756, 0]
click at [37, 101] on button "button" at bounding box center [27, 93] width 30 height 30
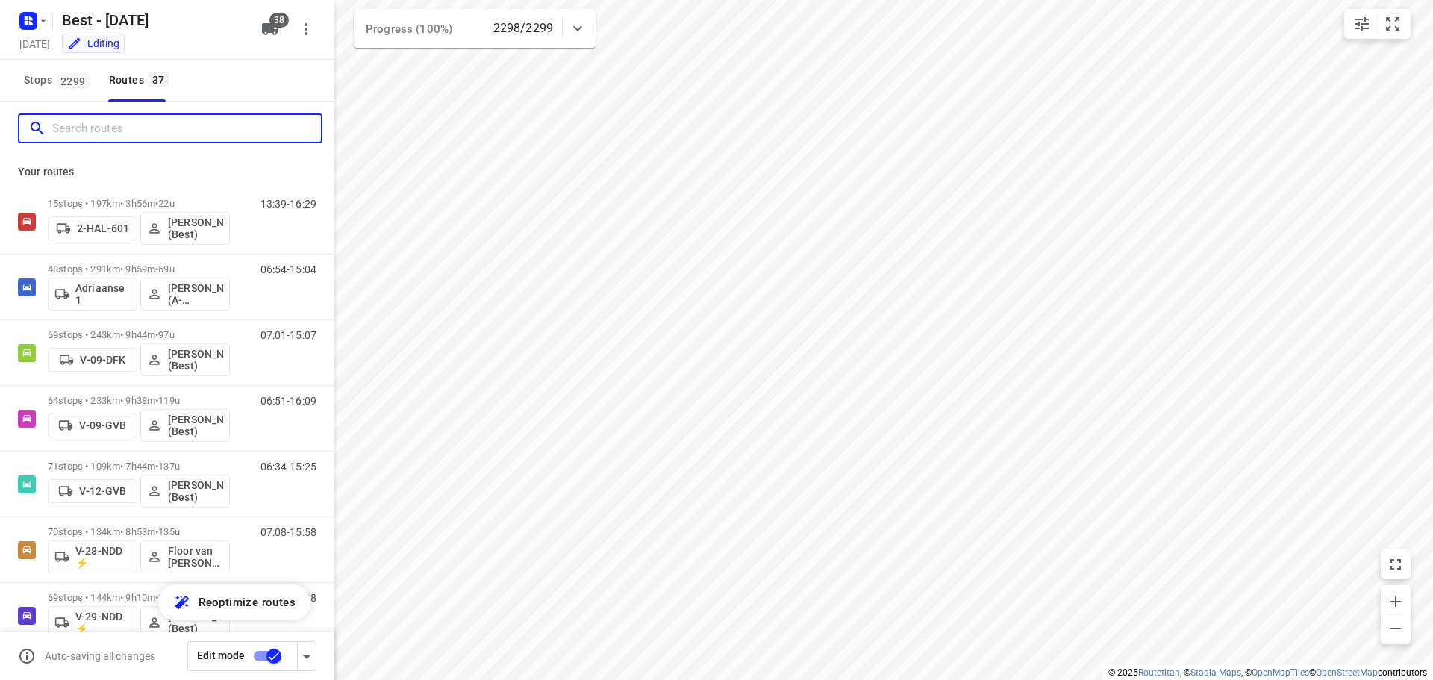
click at [136, 132] on input "Search routes" at bounding box center [186, 128] width 269 height 23
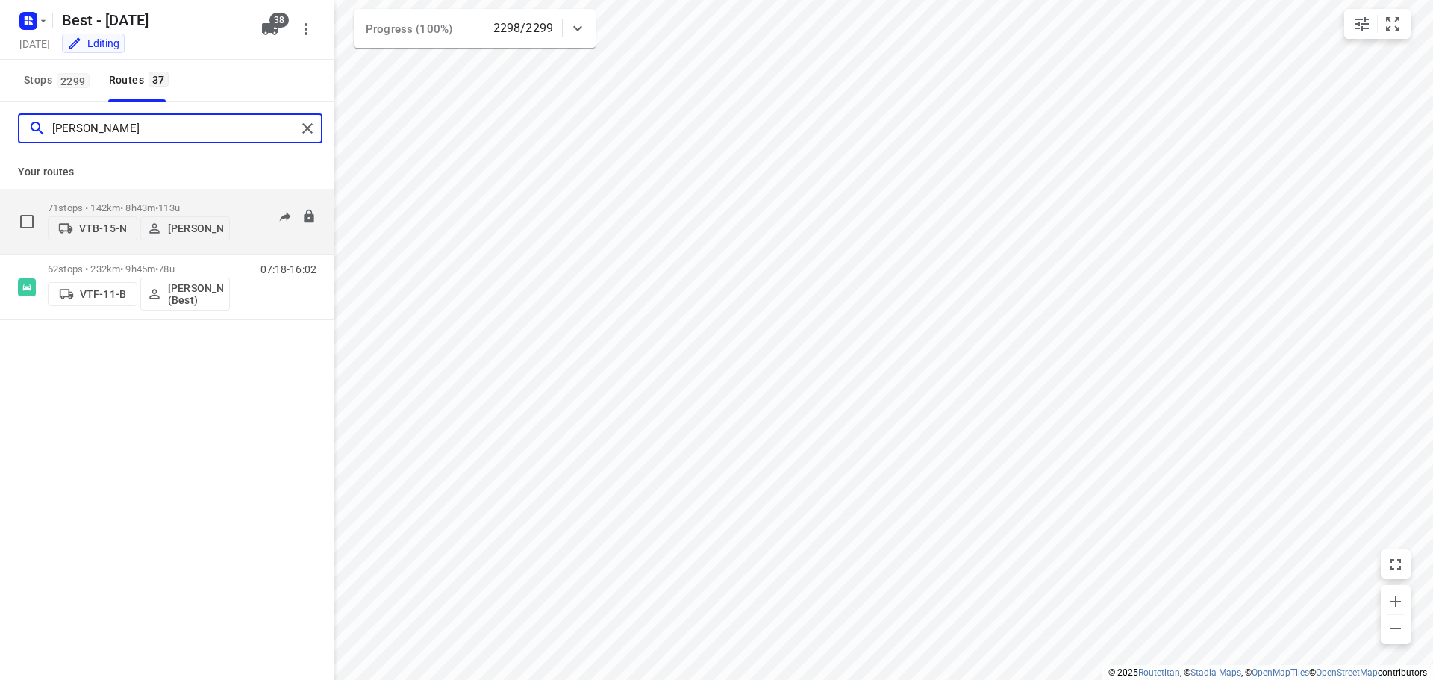
type input "[PERSON_NAME]"
click at [122, 207] on p "71 stops • 142km • 8h43m • 113u" at bounding box center [139, 207] width 182 height 11
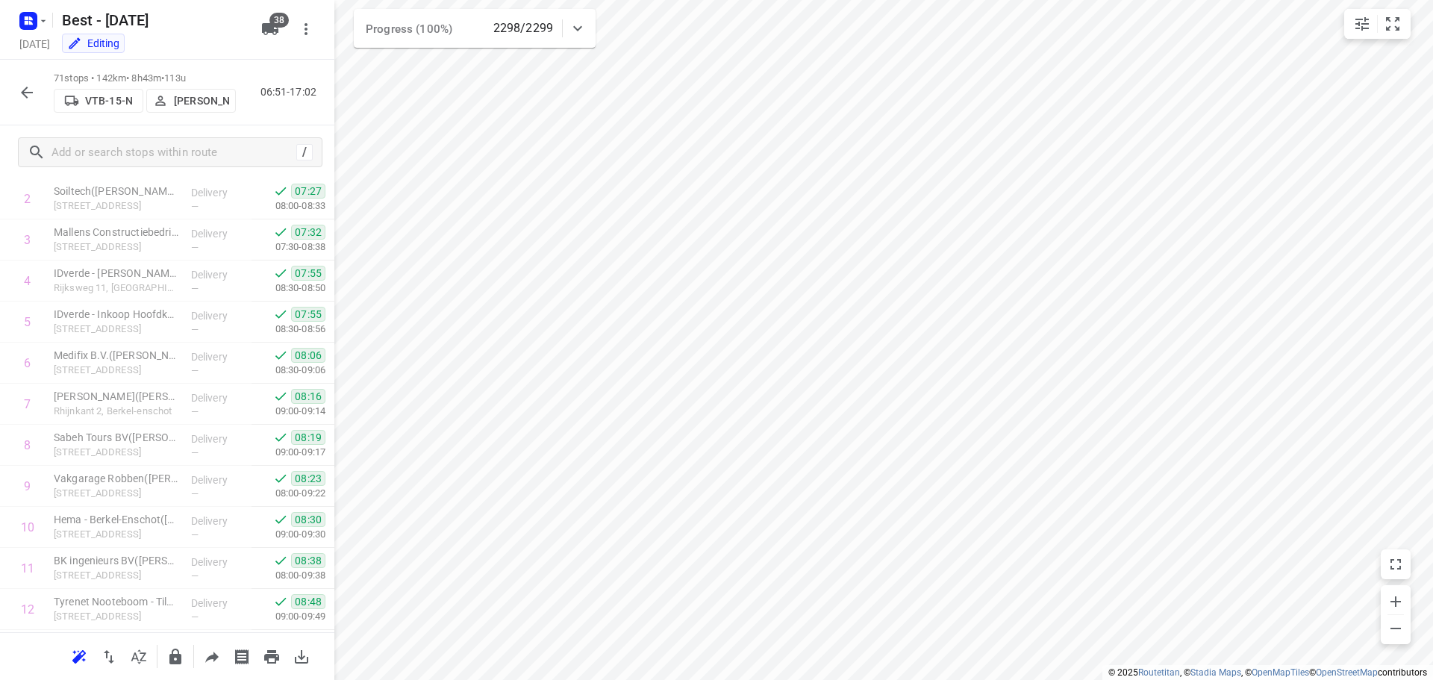
scroll to position [0, 0]
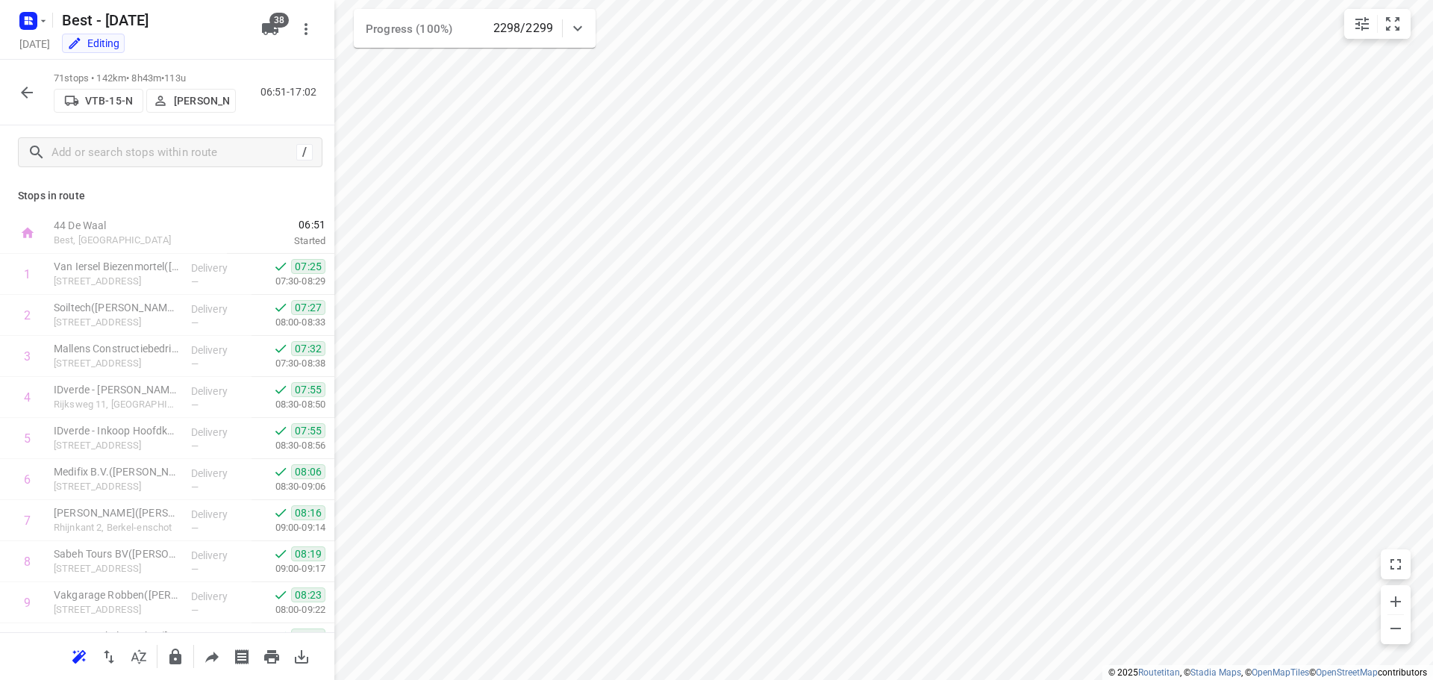
click at [9, 88] on div "71 stops • 142km • 8h43m • 113u VTB-15-N [PERSON_NAME] 06:51-17:02" at bounding box center [167, 93] width 334 height 66
click at [16, 90] on button "button" at bounding box center [27, 93] width 30 height 30
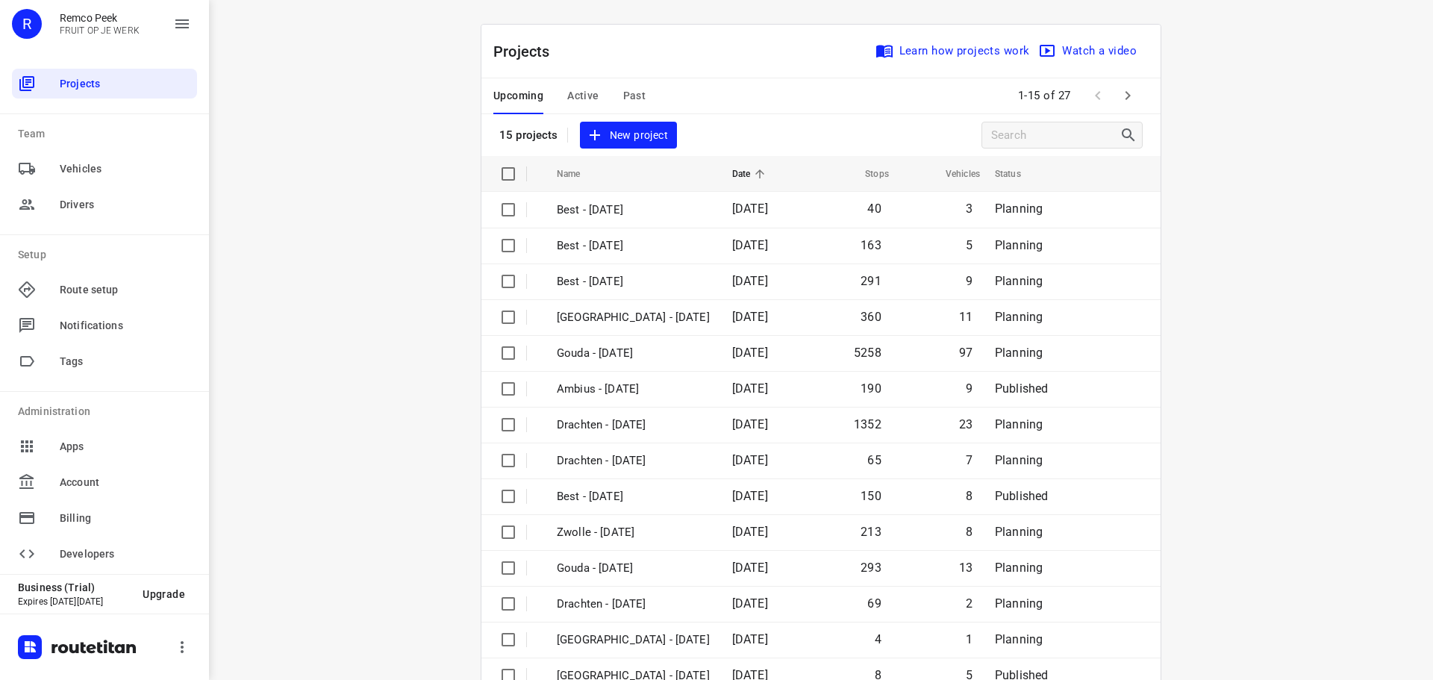
click at [567, 90] on span "Active" at bounding box center [582, 96] width 31 height 19
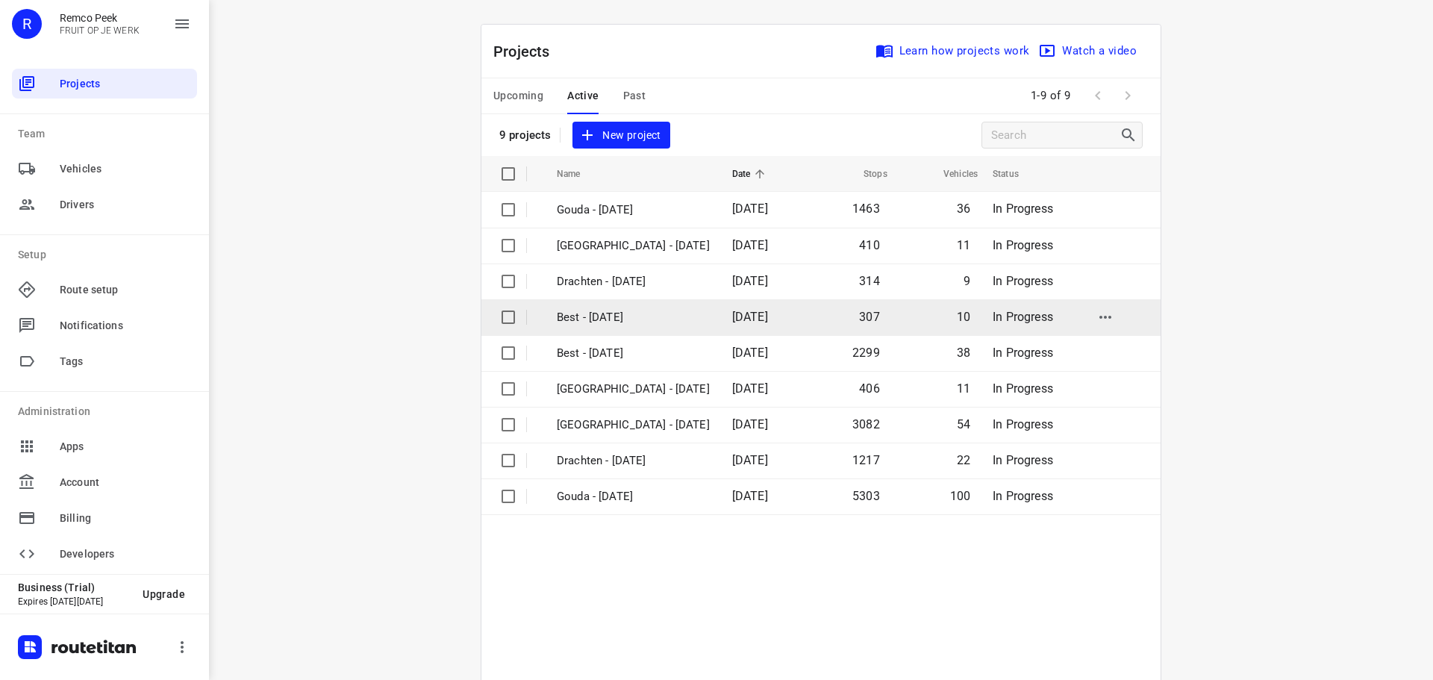
click at [613, 331] on td "Best - [DATE]" at bounding box center [631, 317] width 178 height 36
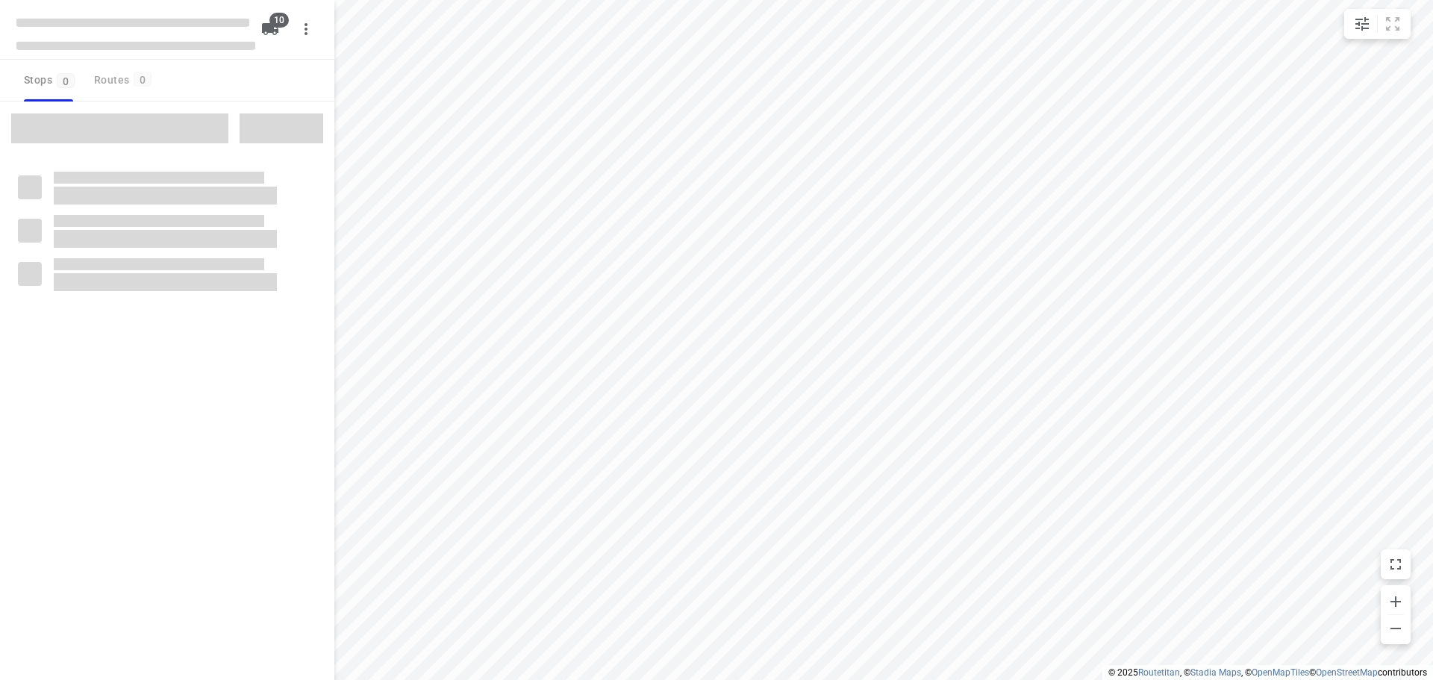
checkbox input "true"
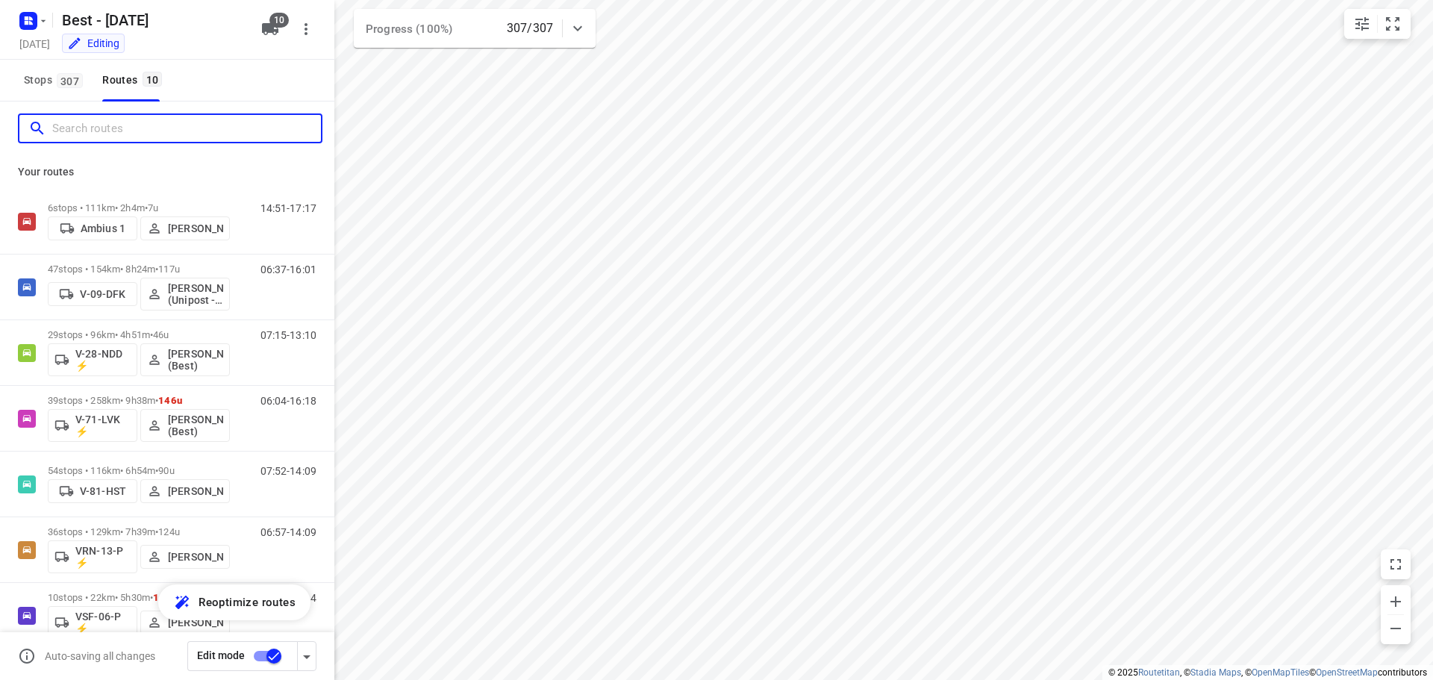
click at [184, 128] on input "Search routes" at bounding box center [186, 128] width 269 height 23
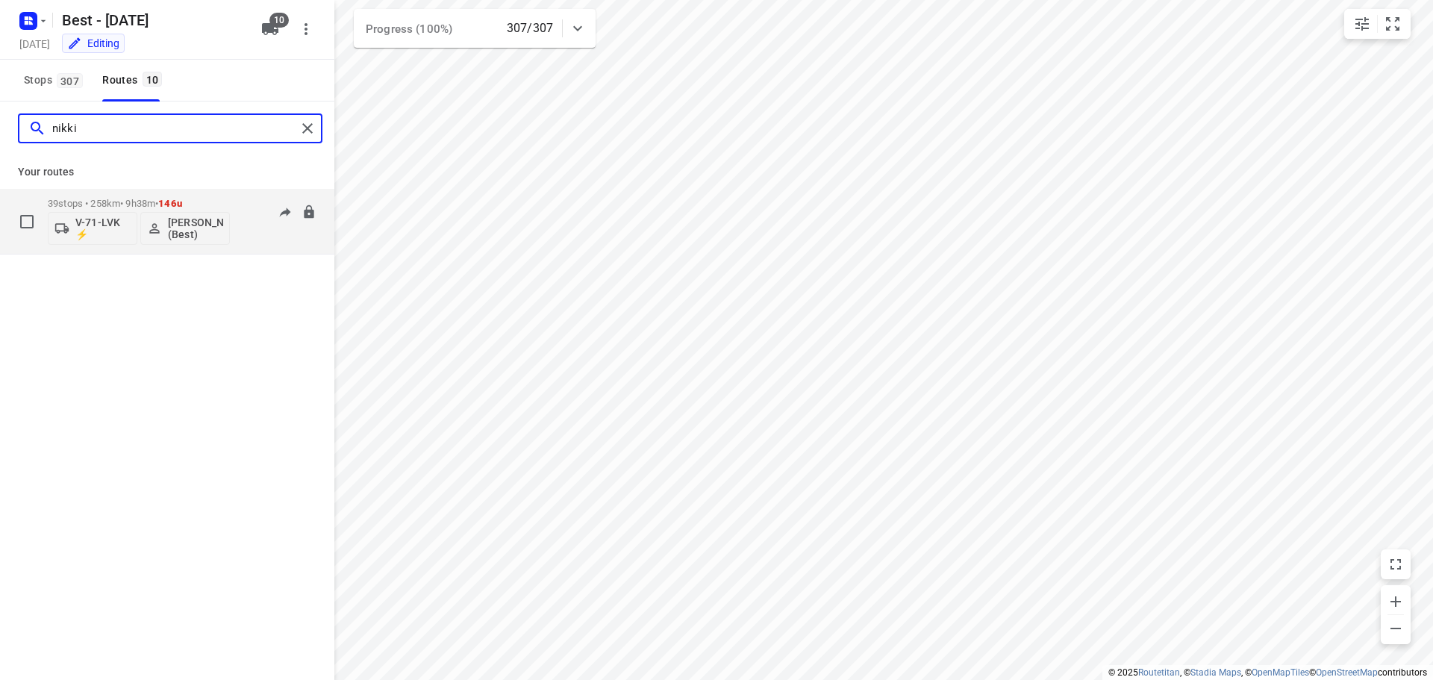
type input "nikki"
click at [112, 203] on p "39 stops • 258km • 9h38m • 146u" at bounding box center [139, 203] width 182 height 11
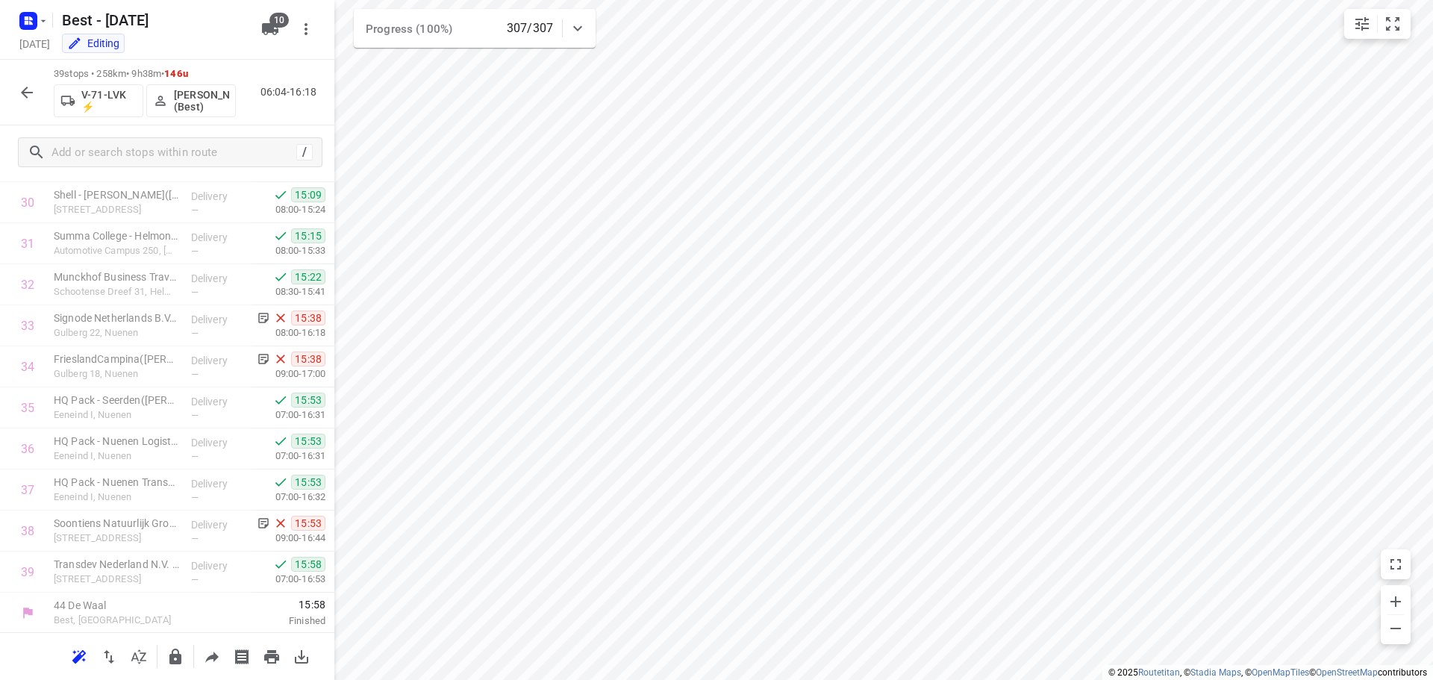
scroll to position [1263, 0]
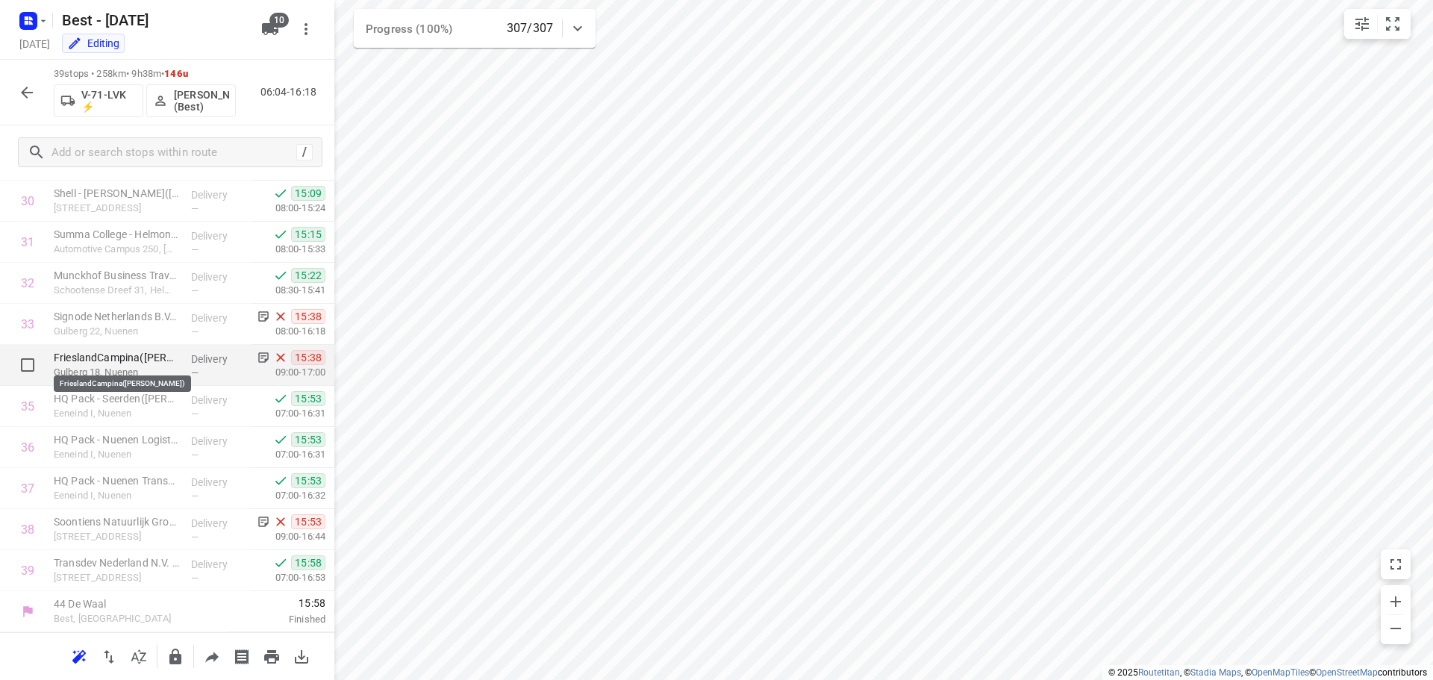
click at [150, 360] on p "FrieslandCampina([PERSON_NAME])" at bounding box center [116, 357] width 125 height 15
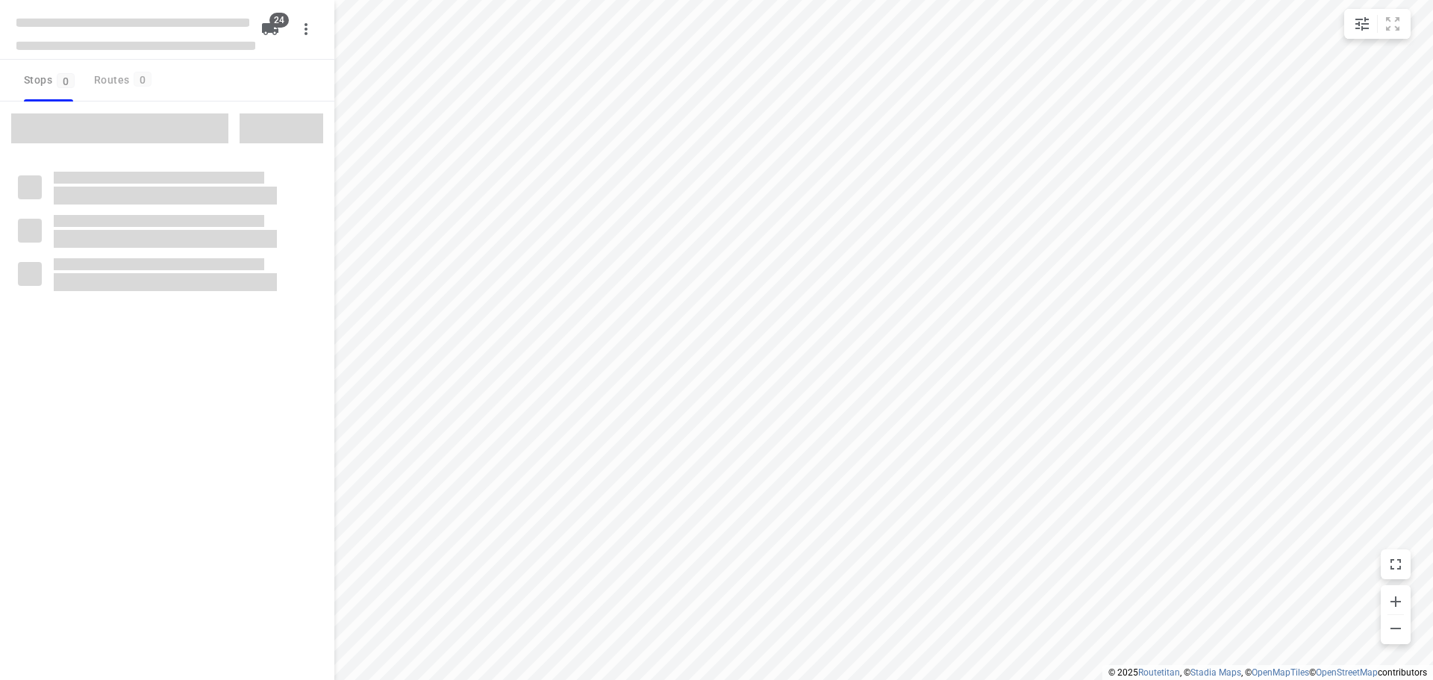
checkbox input "true"
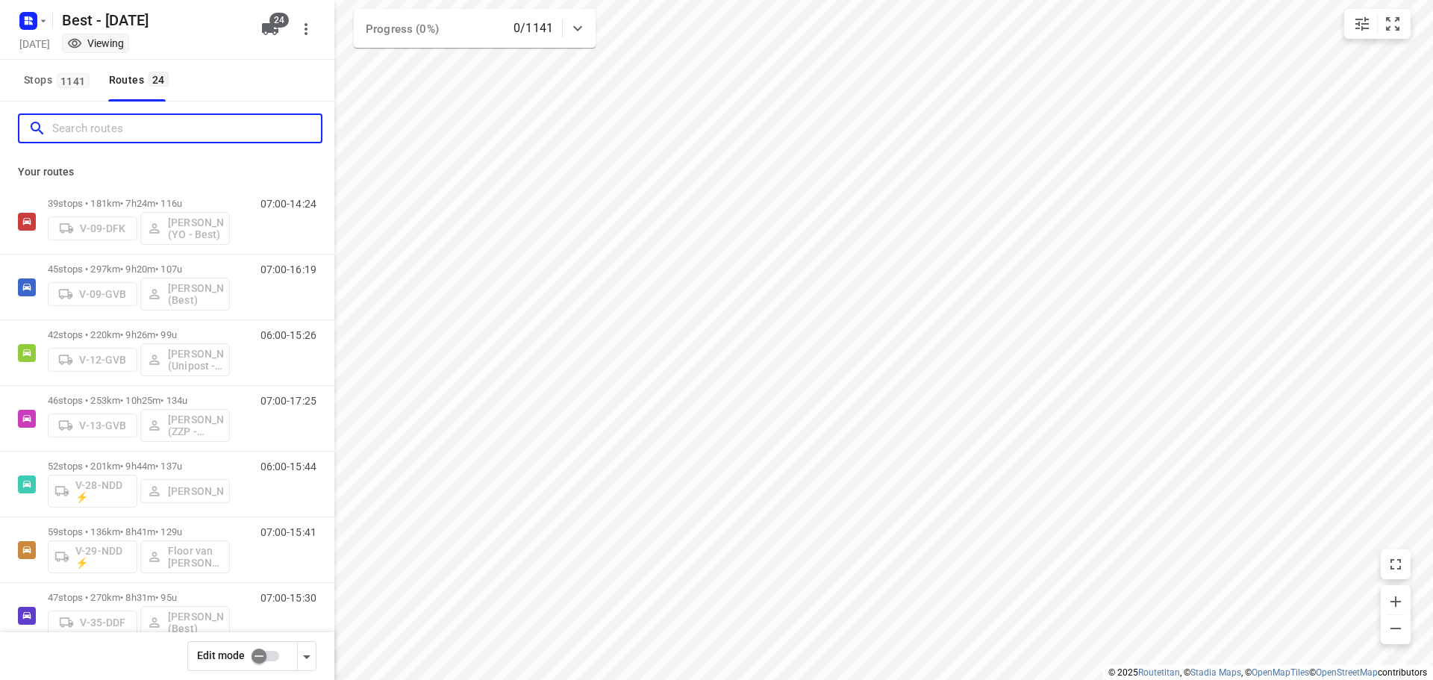
click at [227, 134] on input "Search routes" at bounding box center [186, 128] width 269 height 23
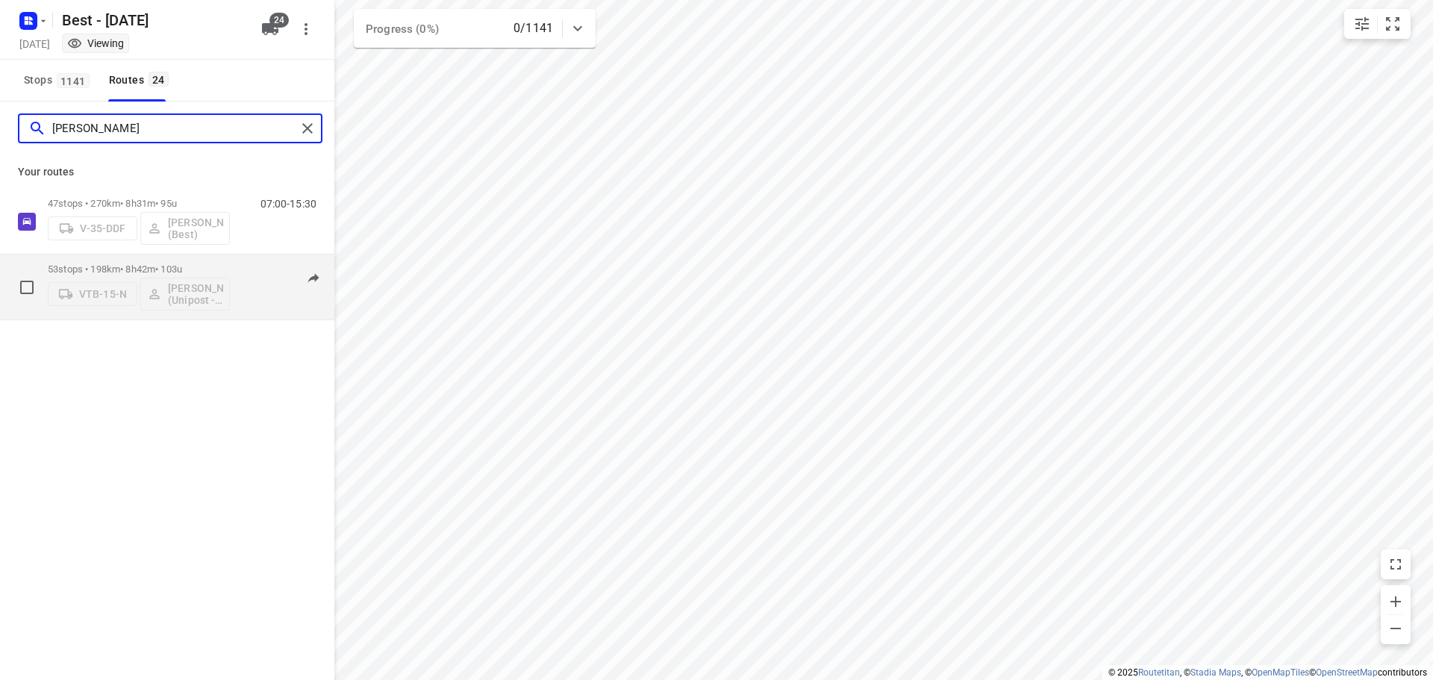
type input "omar"
click at [151, 260] on div "53 stops • 198km • 8h42m • 103u VTB-15-N Omar Alzeadi (Unipost - Best - ZZP)" at bounding box center [139, 287] width 182 height 62
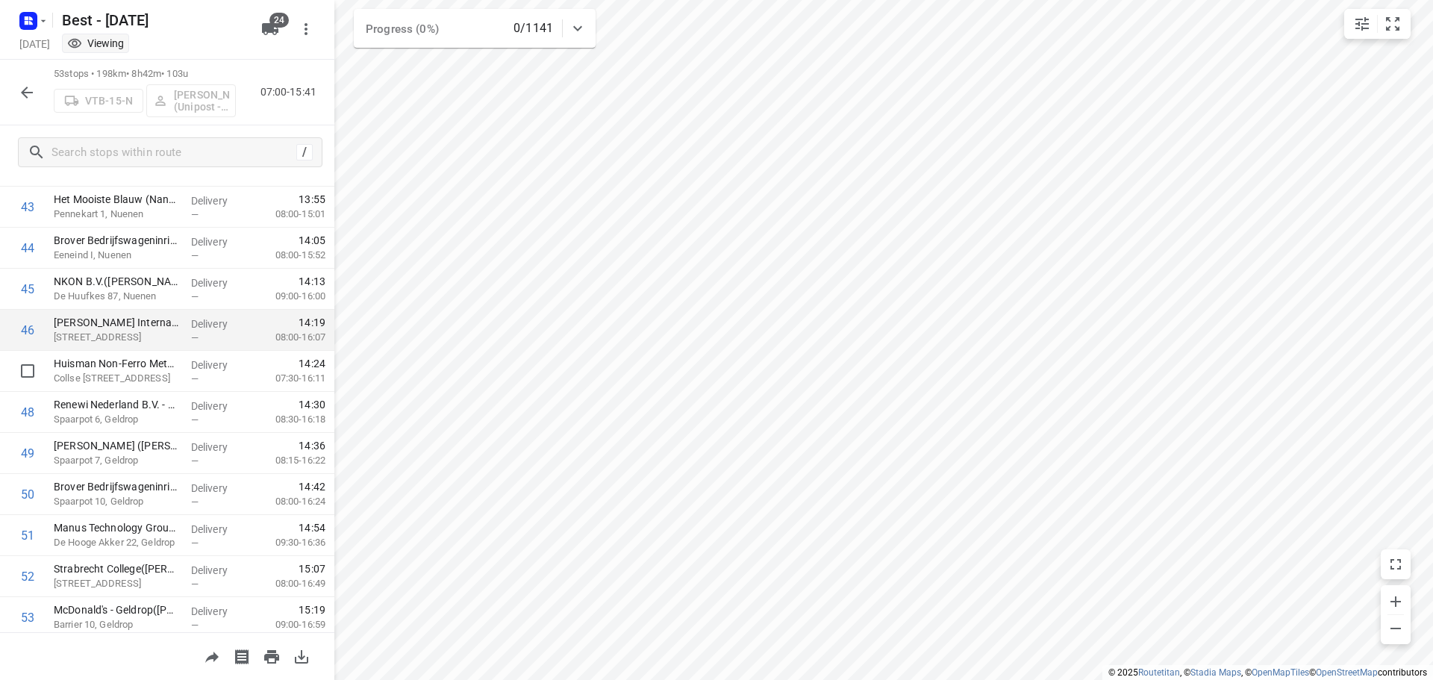
scroll to position [1838, 0]
